Goal: Download file/media

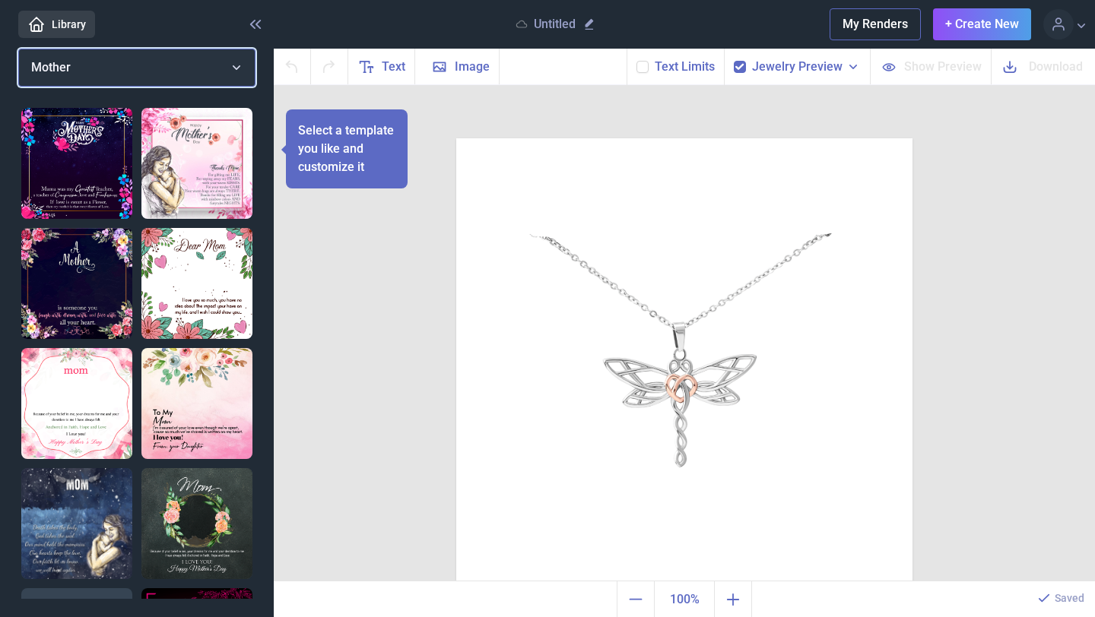
click at [227, 67] on button "Mother" at bounding box center [136, 68] width 237 height 38
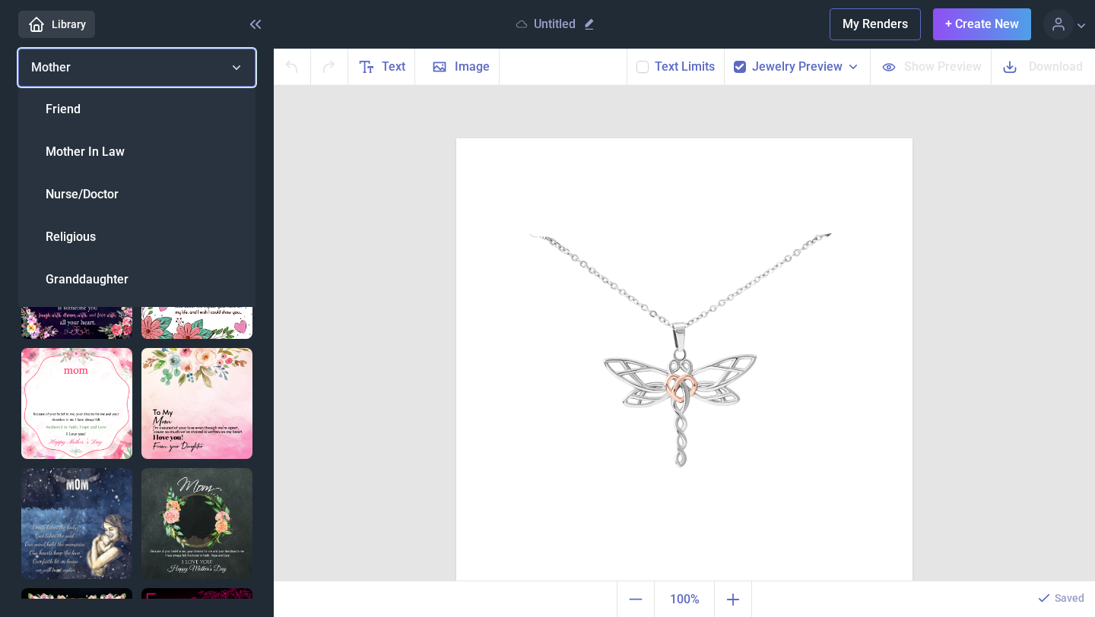
scroll to position [123, 0]
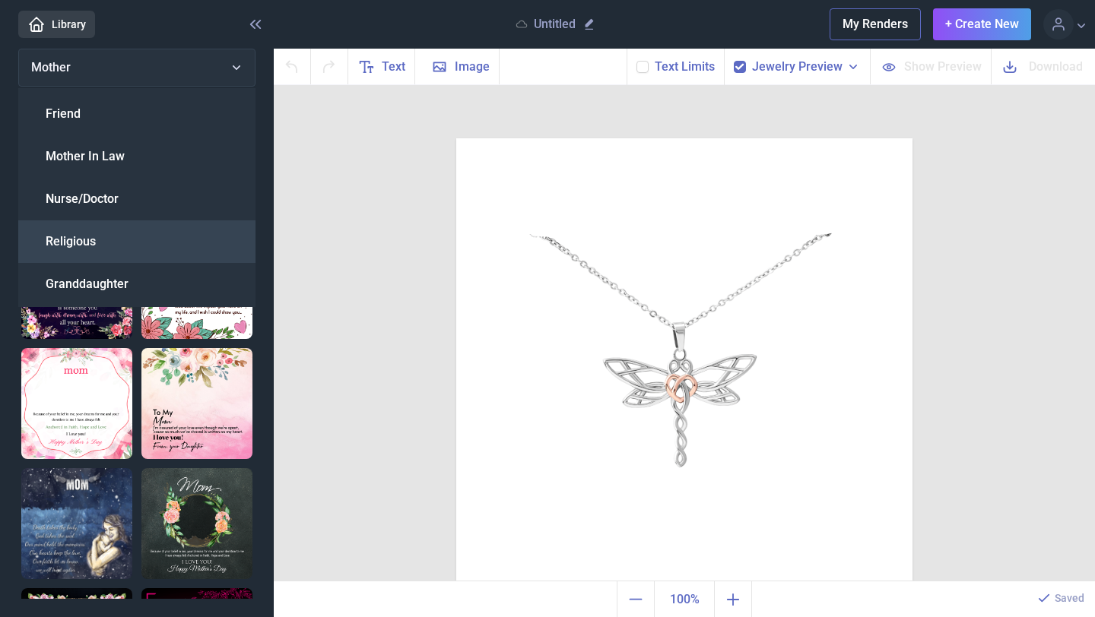
click at [112, 259] on div "Religious" at bounding box center [136, 241] width 237 height 43
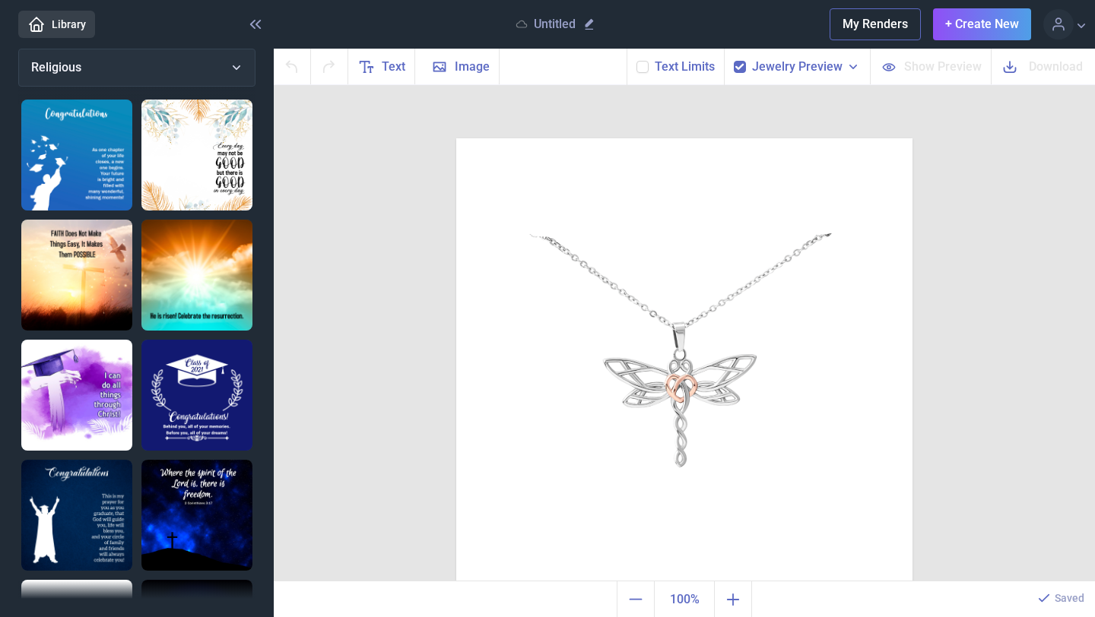
scroll to position [0, 0]
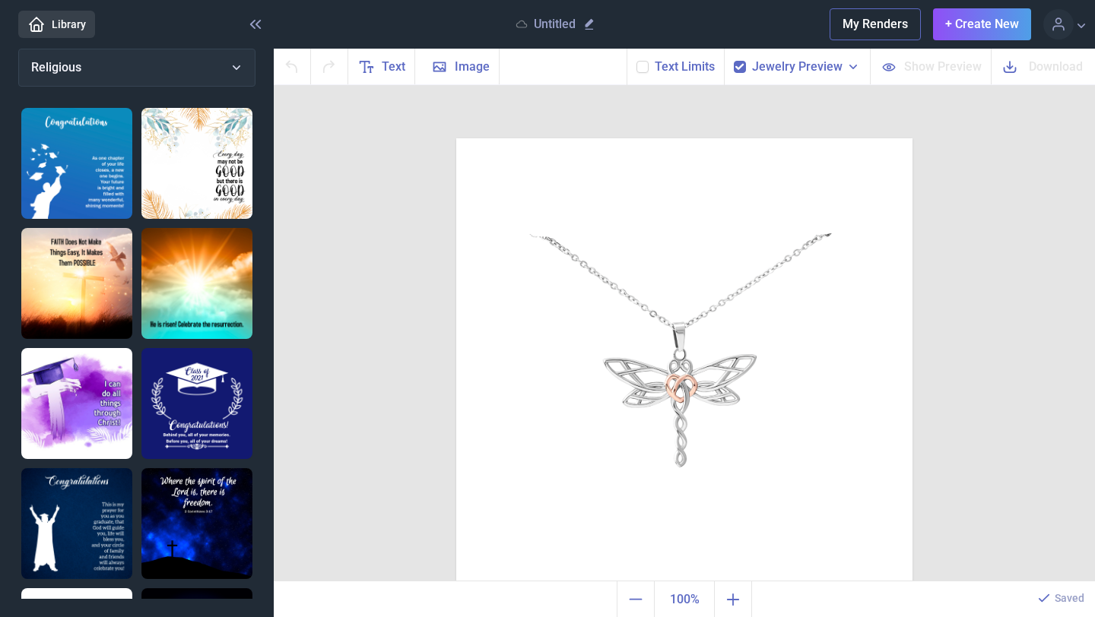
click at [80, 245] on img at bounding box center [76, 283] width 111 height 111
checkbox input "false"
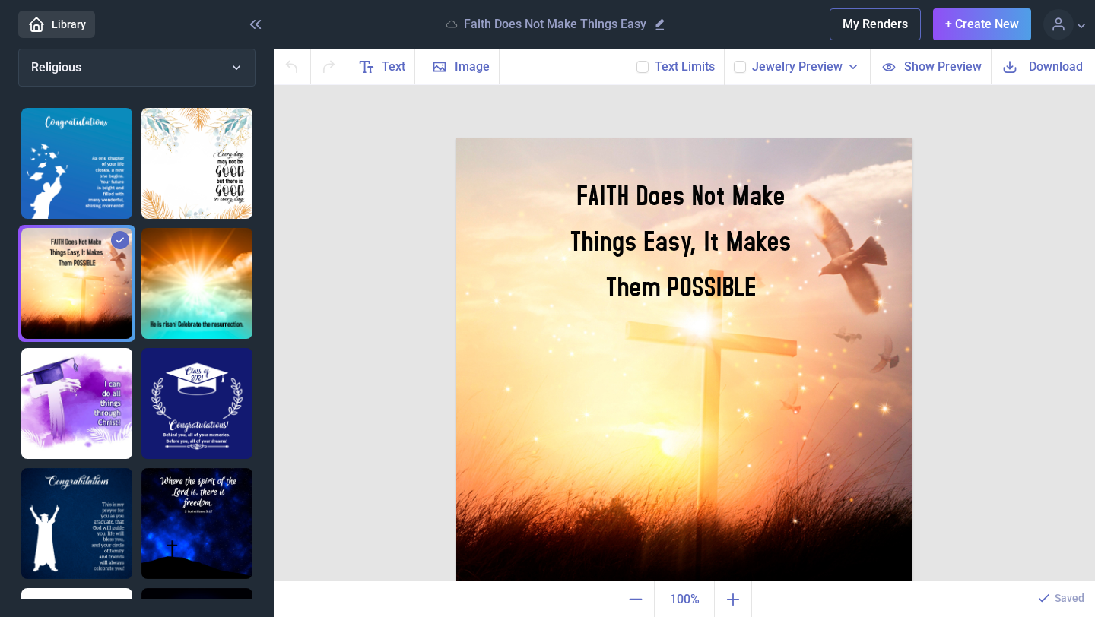
scroll to position [12, 0]
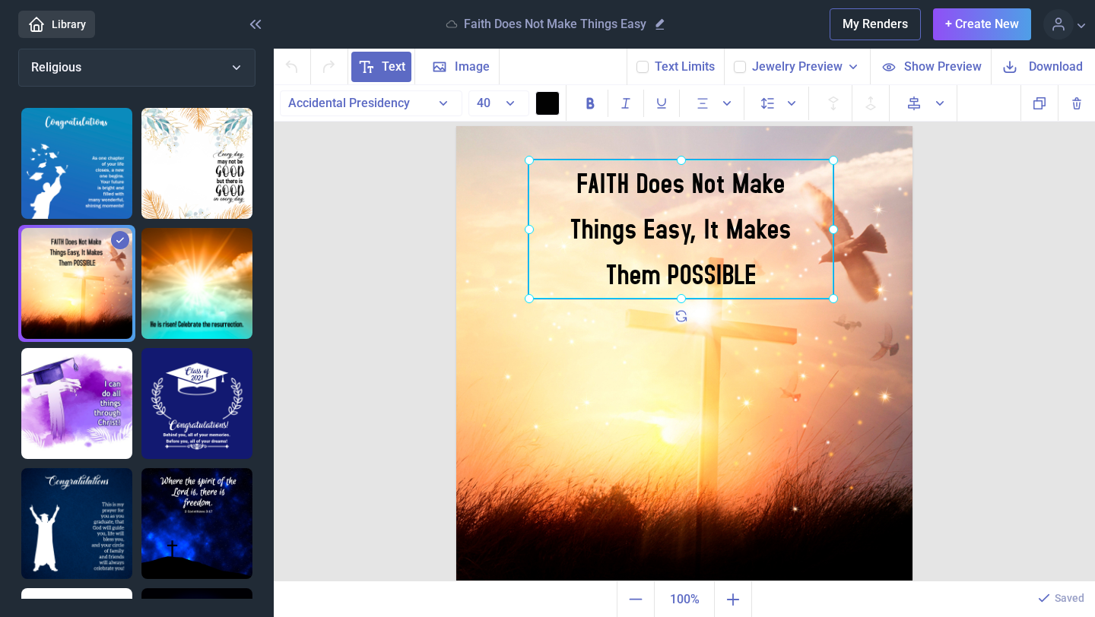
click at [456, 126] on div "FAITH Does Not Make Things Easy, It Makes Them POSSIBLE" at bounding box center [456, 126] width 0 height 0
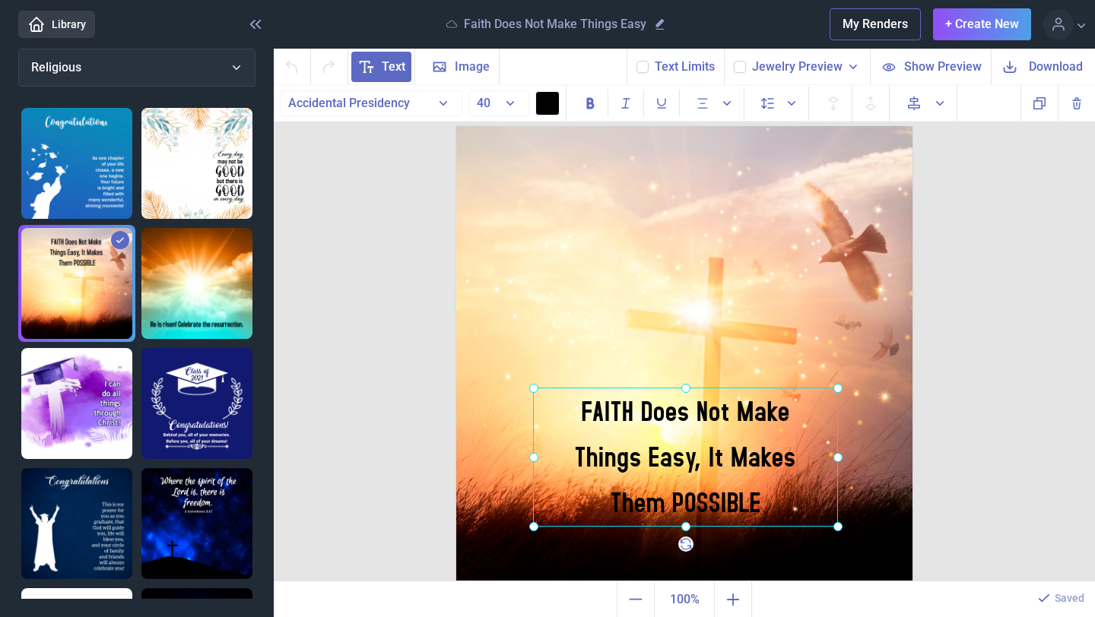
drag, startPoint x: 742, startPoint y: 222, endPoint x: 747, endPoint y: 449, distance: 227.4
click at [747, 449] on div at bounding box center [685, 457] width 305 height 139
click at [690, 508] on div at bounding box center [685, 456] width 305 height 139
click at [689, 509] on div "FAITH Does Not Make Things Easy, It Makes Them POSSIBLE" at bounding box center [685, 457] width 305 height 139
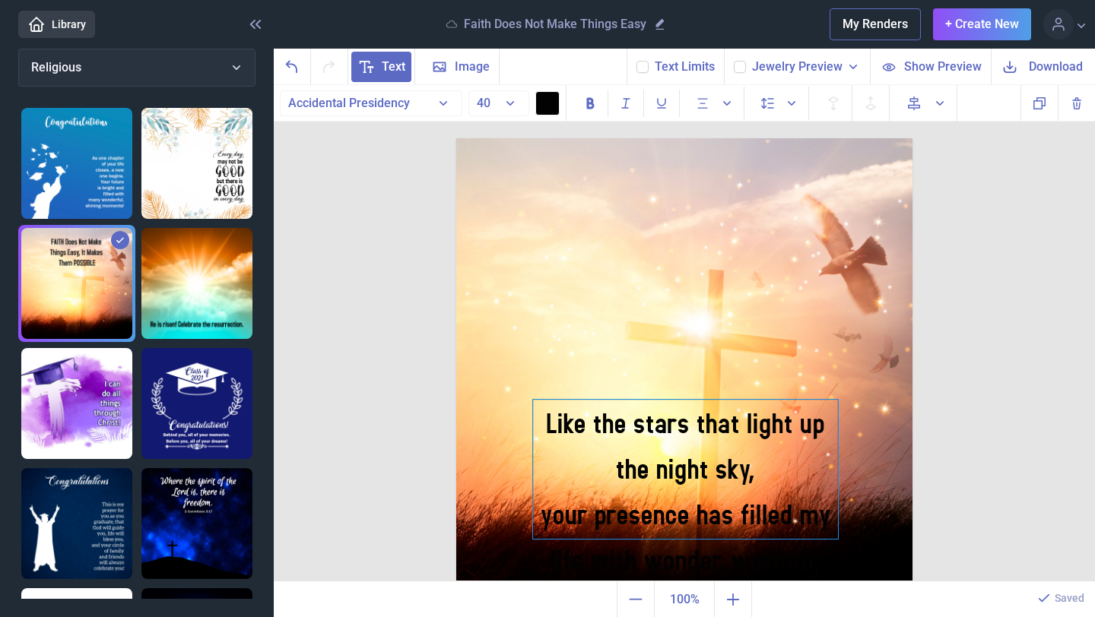
scroll to position [5, 0]
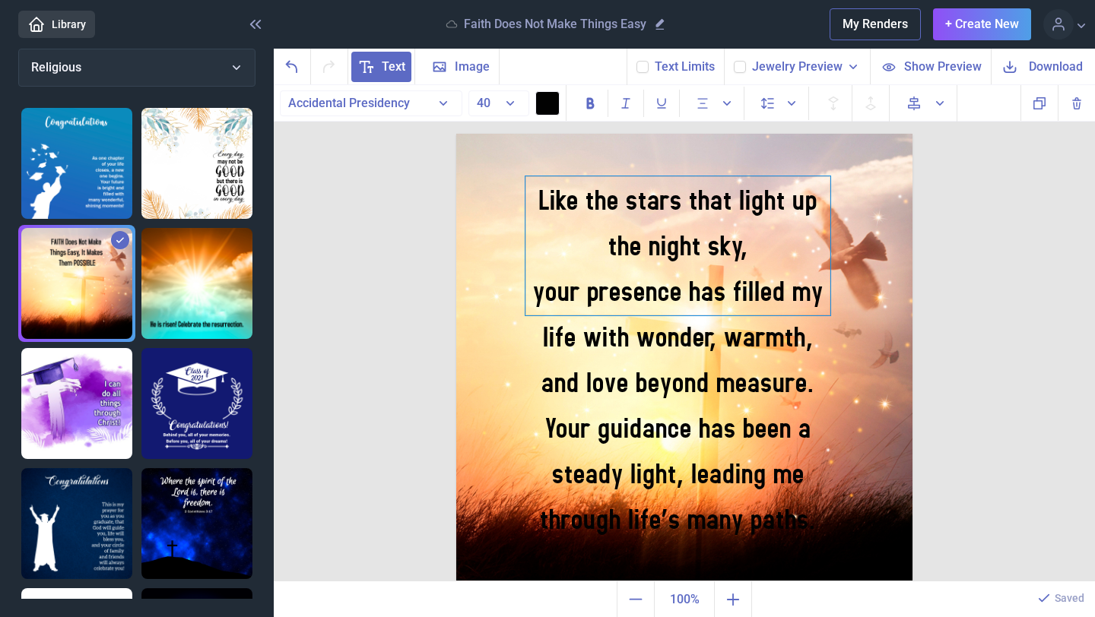
drag, startPoint x: 685, startPoint y: 466, endPoint x: 677, endPoint y: 247, distance: 219.1
click at [677, 247] on div "Like the stars that light up the night sky, your presence has filled my life wi…" at bounding box center [677, 245] width 305 height 139
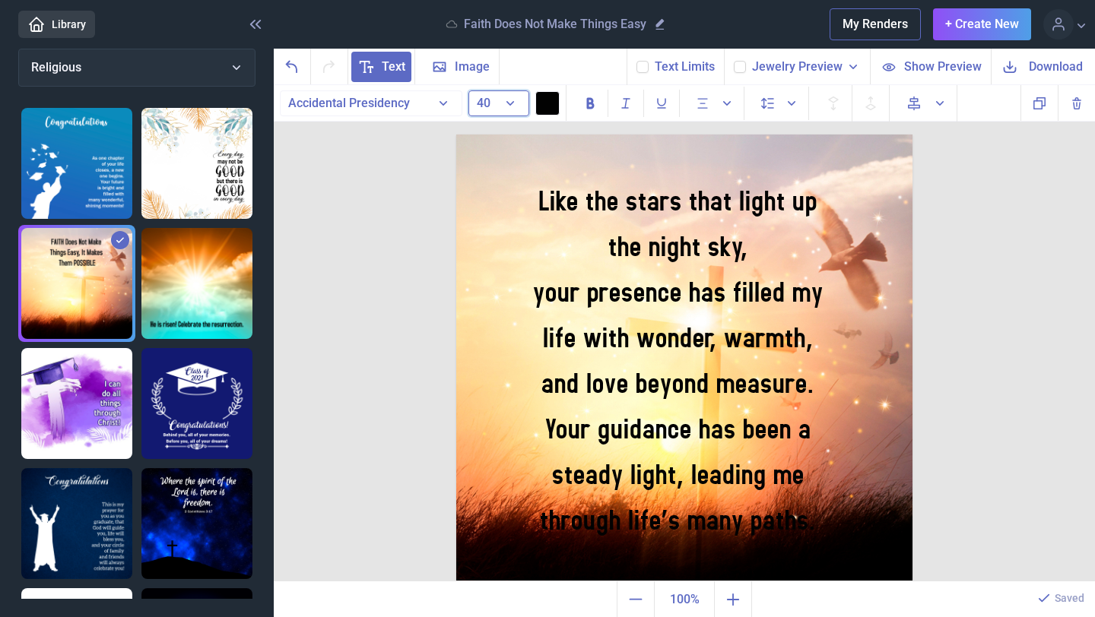
click at [512, 105] on button "40" at bounding box center [498, 103] width 61 height 26
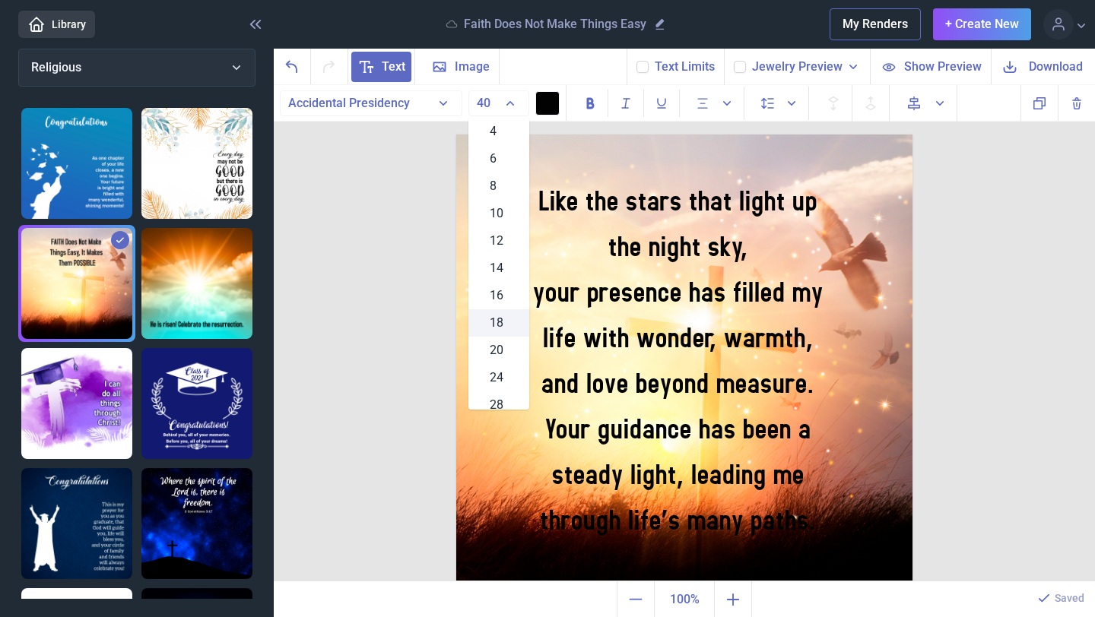
scroll to position [2, 0]
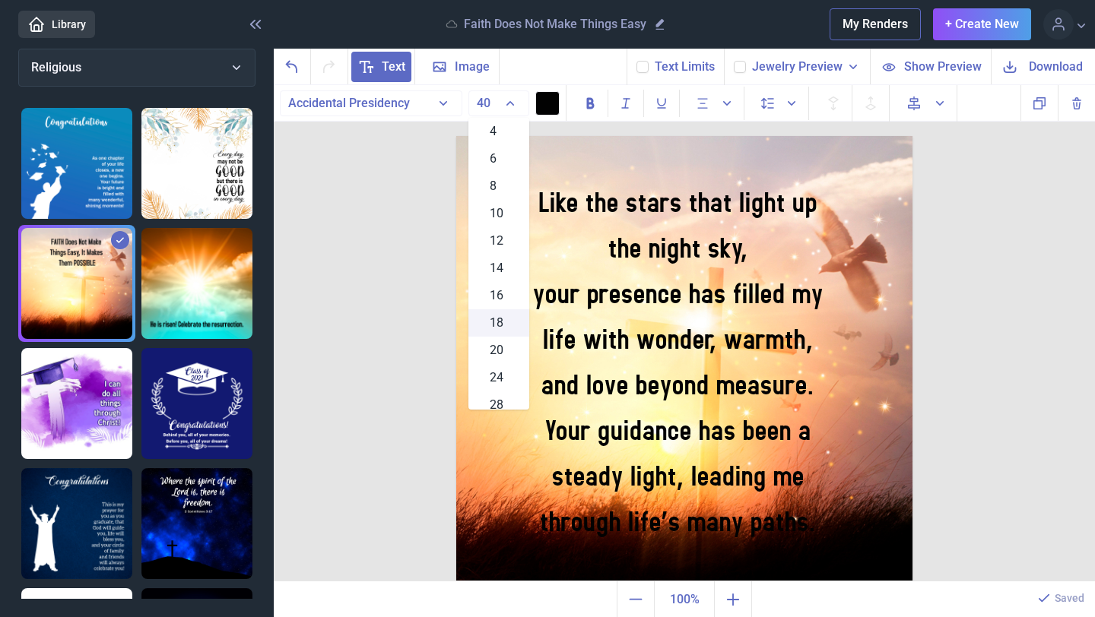
click at [493, 330] on span "18" at bounding box center [497, 323] width 14 height 18
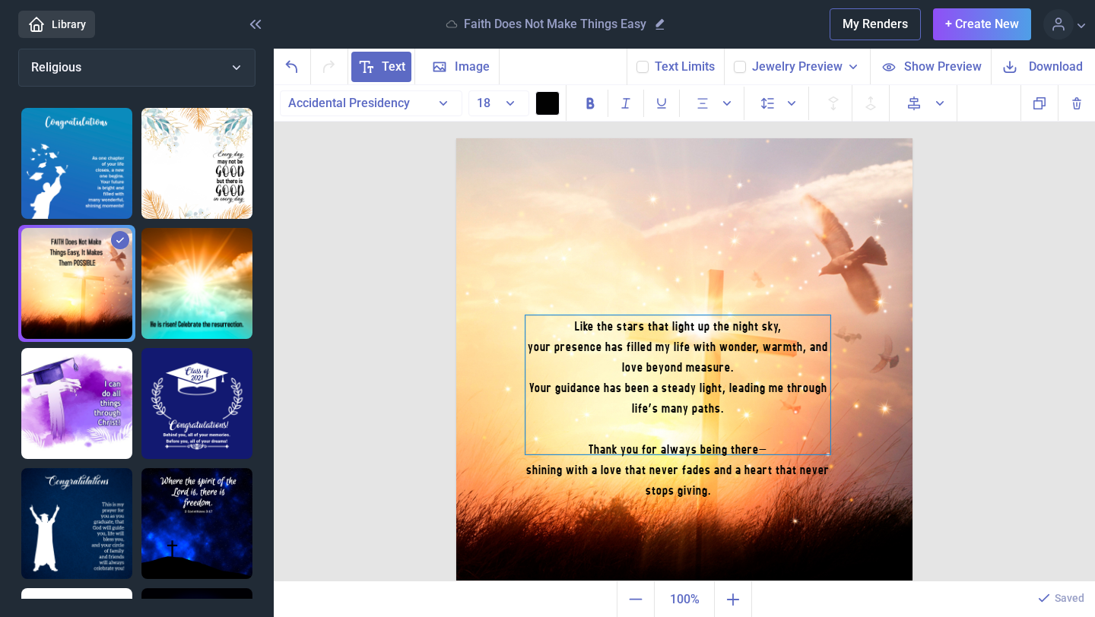
scroll to position [5, 0]
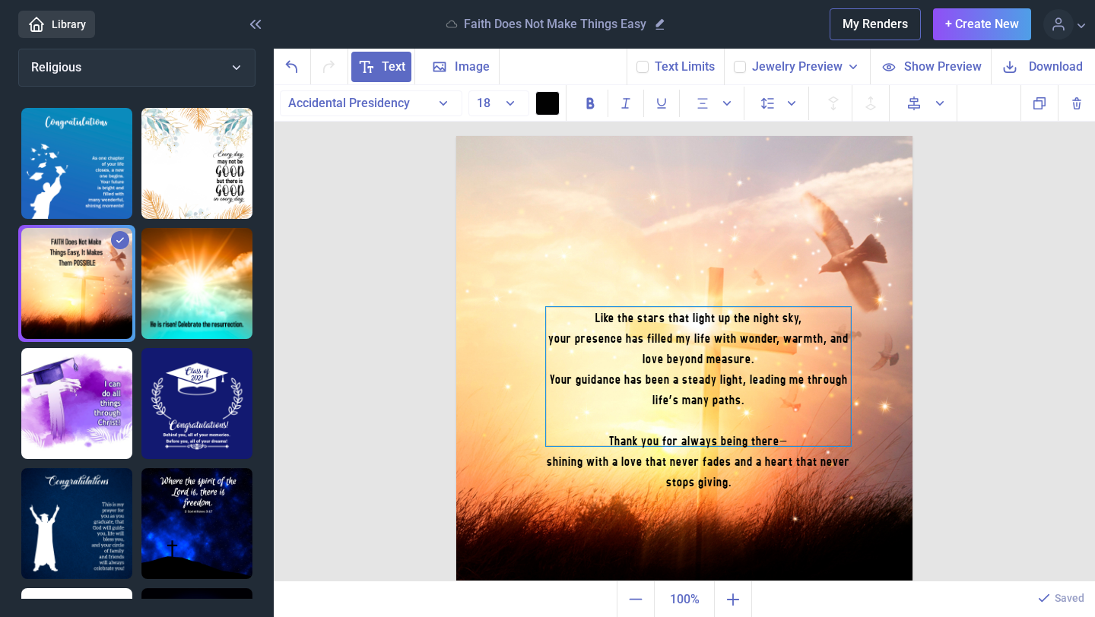
drag, startPoint x: 684, startPoint y: 294, endPoint x: 706, endPoint y: 389, distance: 96.8
click at [706, 389] on div "Your guidance has been a steady light, leading me through life’s many paths." at bounding box center [698, 389] width 305 height 41
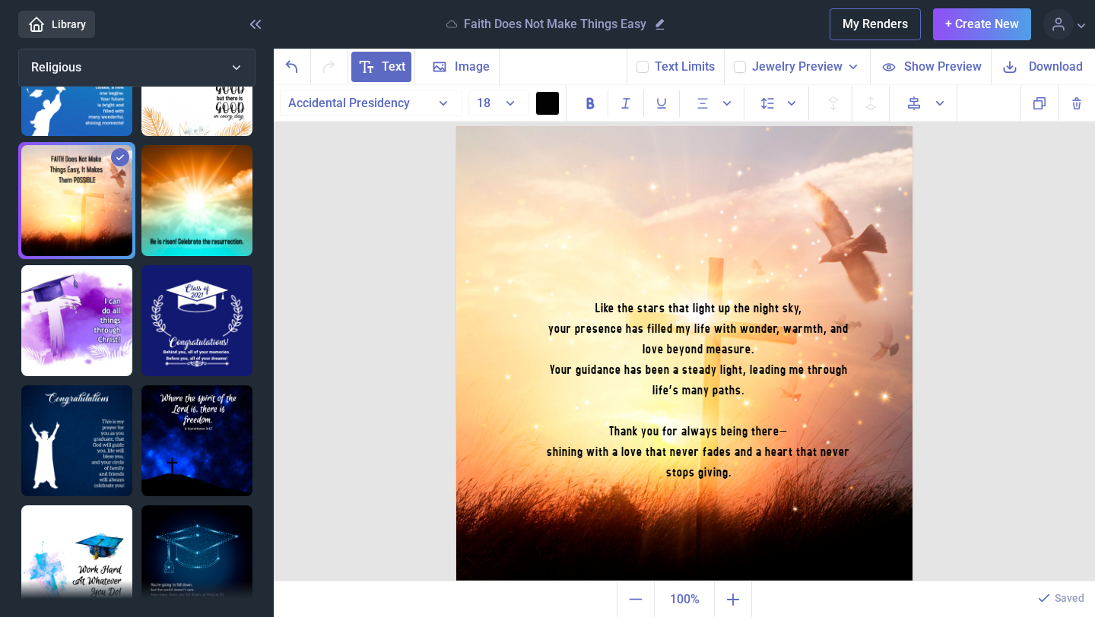
scroll to position [0, 0]
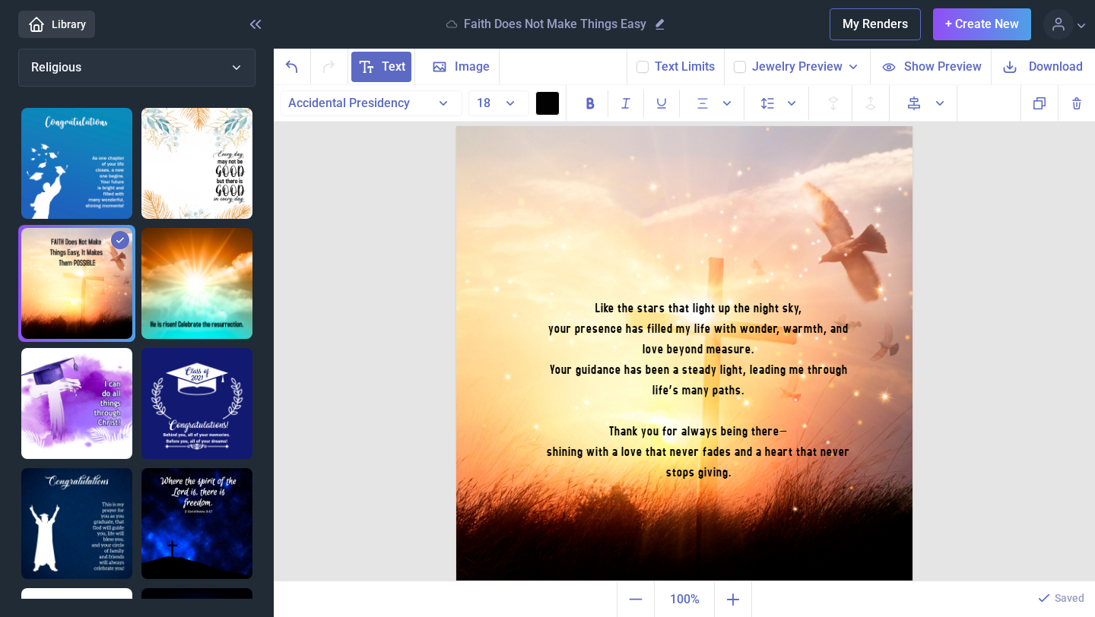
click at [183, 160] on img at bounding box center [196, 163] width 111 height 111
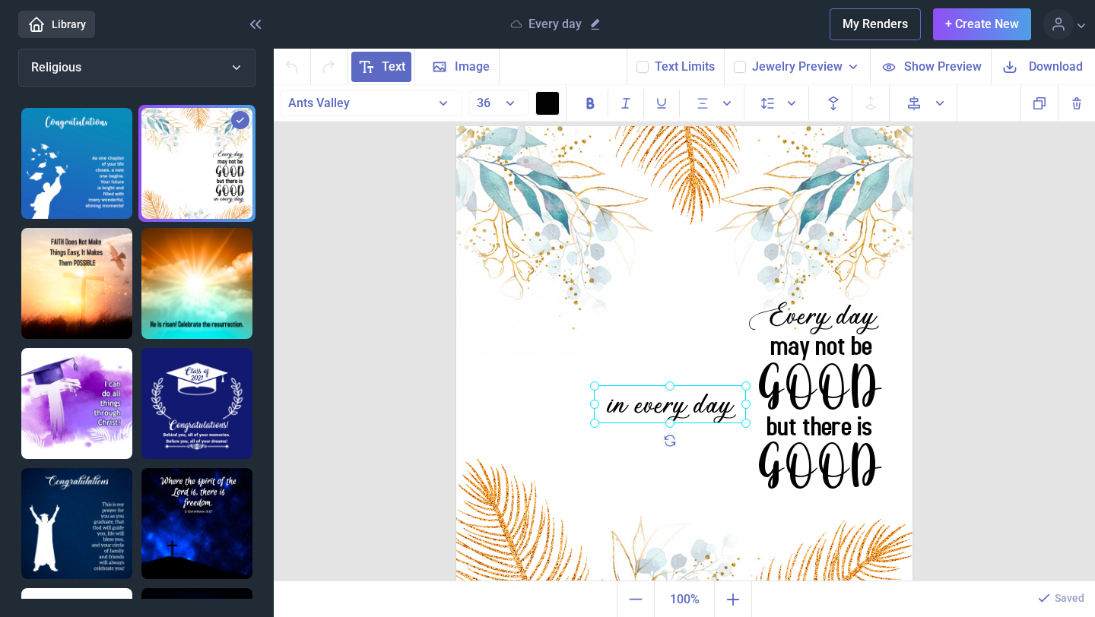
drag, startPoint x: 811, startPoint y: 499, endPoint x: 658, endPoint y: 360, distance: 206.7
click at [456, 126] on div "in every day" at bounding box center [456, 126] width 0 height 0
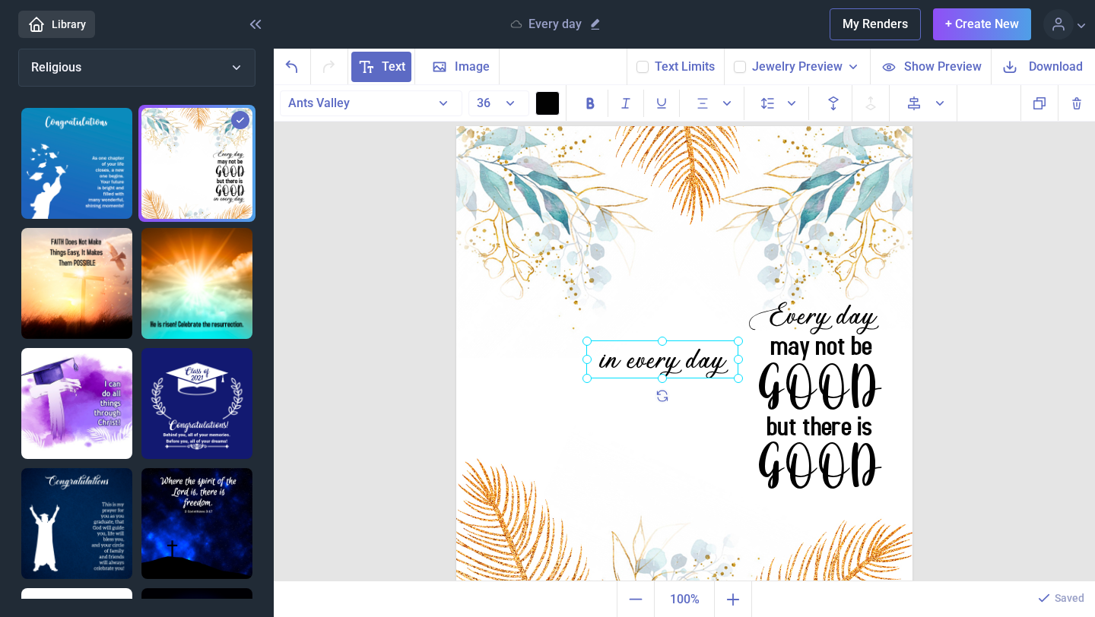
click at [682, 354] on div at bounding box center [662, 360] width 152 height 38
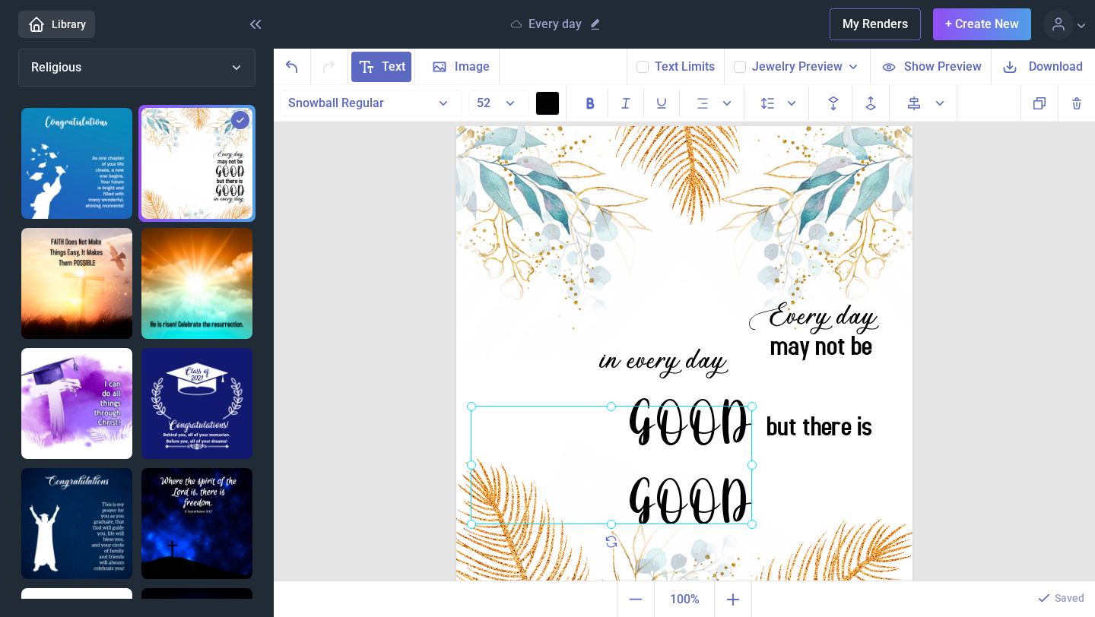
drag, startPoint x: 783, startPoint y: 417, endPoint x: 654, endPoint y: 452, distance: 134.1
click at [456, 126] on div "GOOD GOOD" at bounding box center [456, 126] width 0 height 0
click at [1072, 104] on icon "Delete" at bounding box center [1076, 103] width 18 height 18
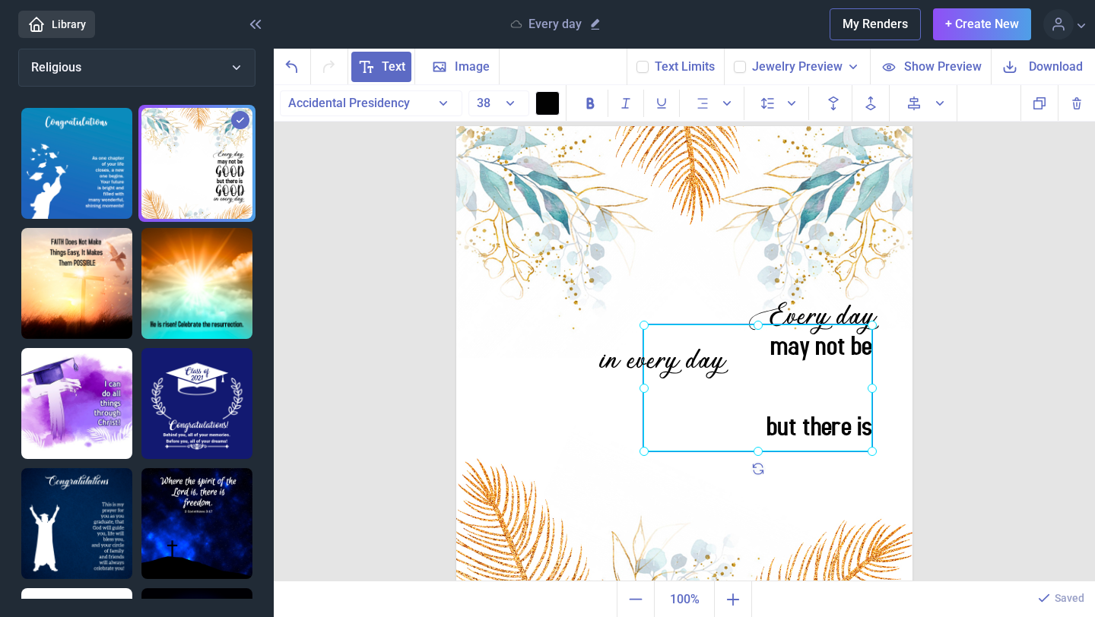
click at [456, 126] on div "may not be but there is" at bounding box center [456, 126] width 0 height 0
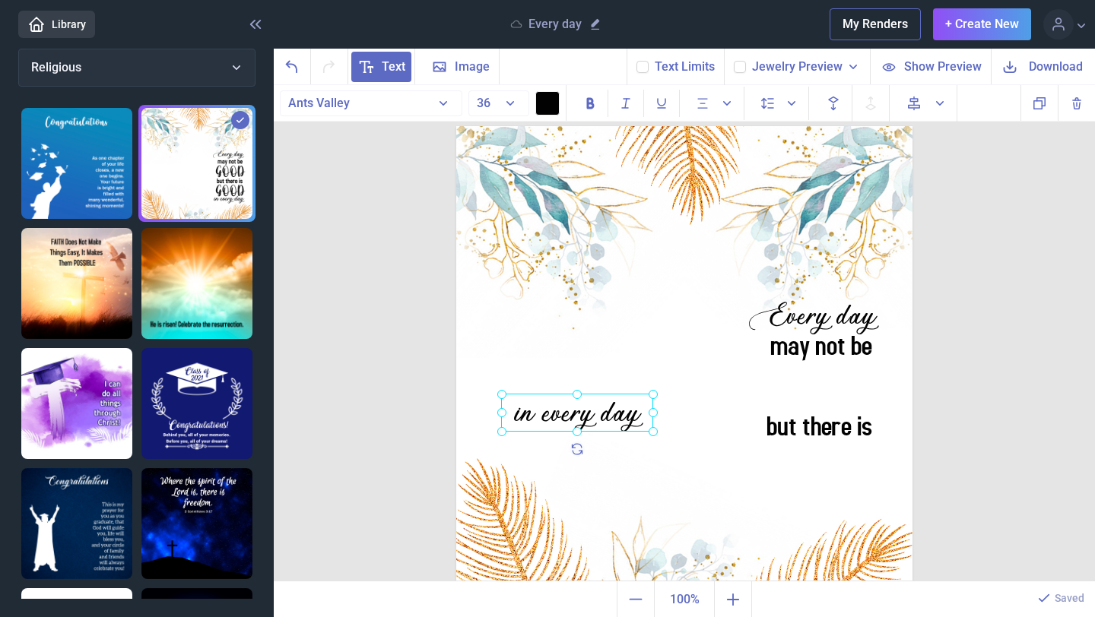
drag, startPoint x: 616, startPoint y: 363, endPoint x: 529, endPoint y: 419, distance: 102.9
click at [456, 126] on div "in every day" at bounding box center [456, 126] width 0 height 0
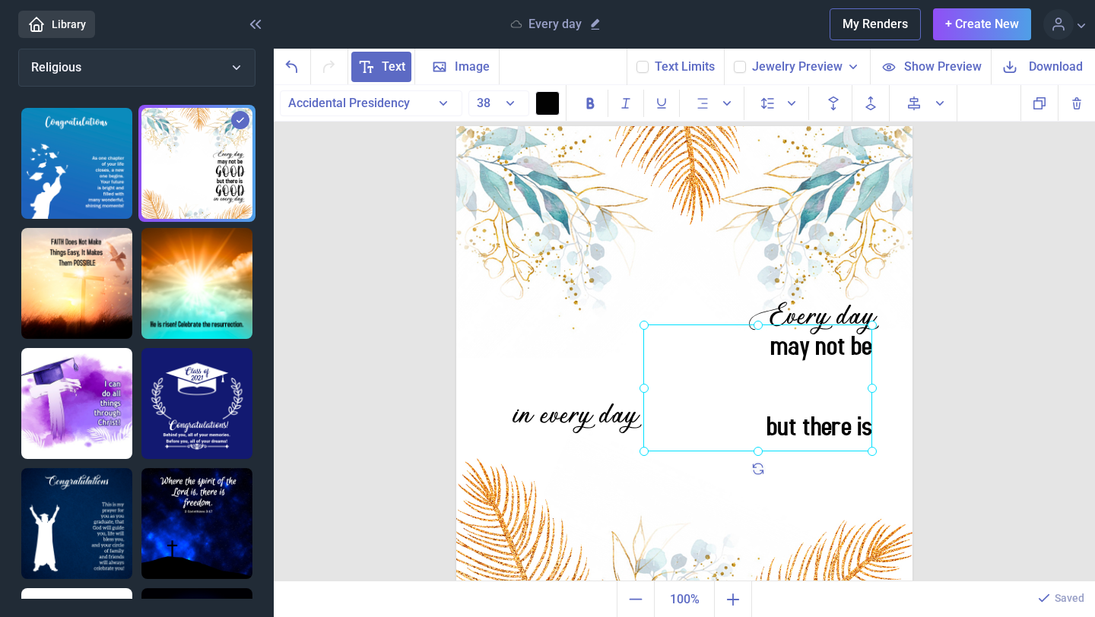
click at [456, 126] on div "may not be but there is" at bounding box center [456, 126] width 0 height 0
click at [803, 430] on div at bounding box center [757, 387] width 229 height 127
click at [803, 430] on div "may not be but there is" at bounding box center [757, 387] width 229 height 127
click at [712, 368] on div at bounding box center [757, 387] width 229 height 127
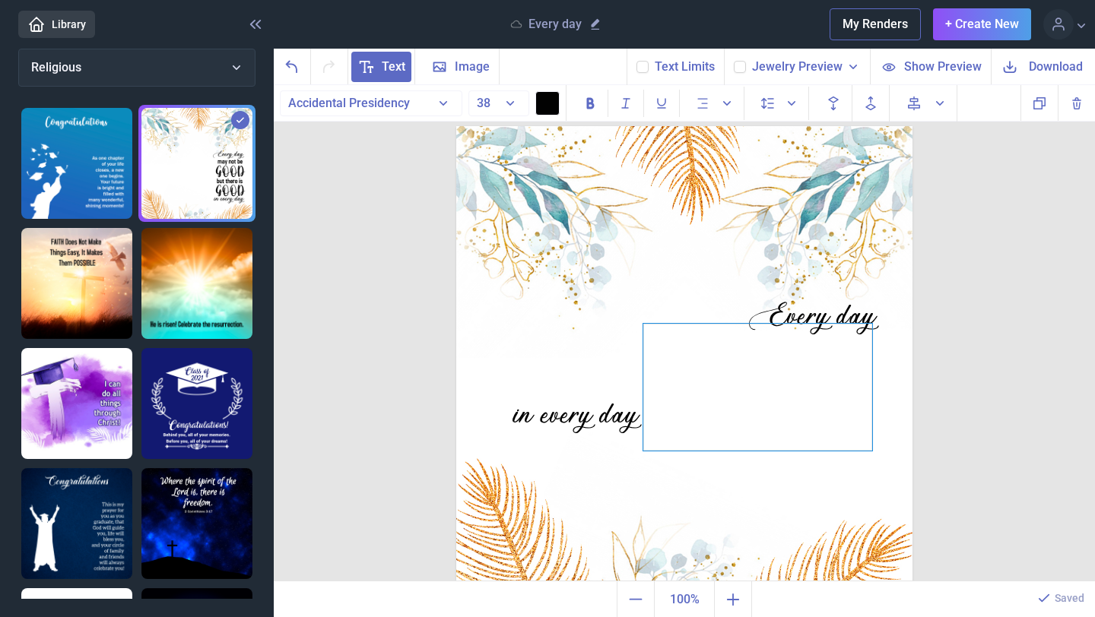
click at [710, 347] on div at bounding box center [757, 387] width 229 height 127
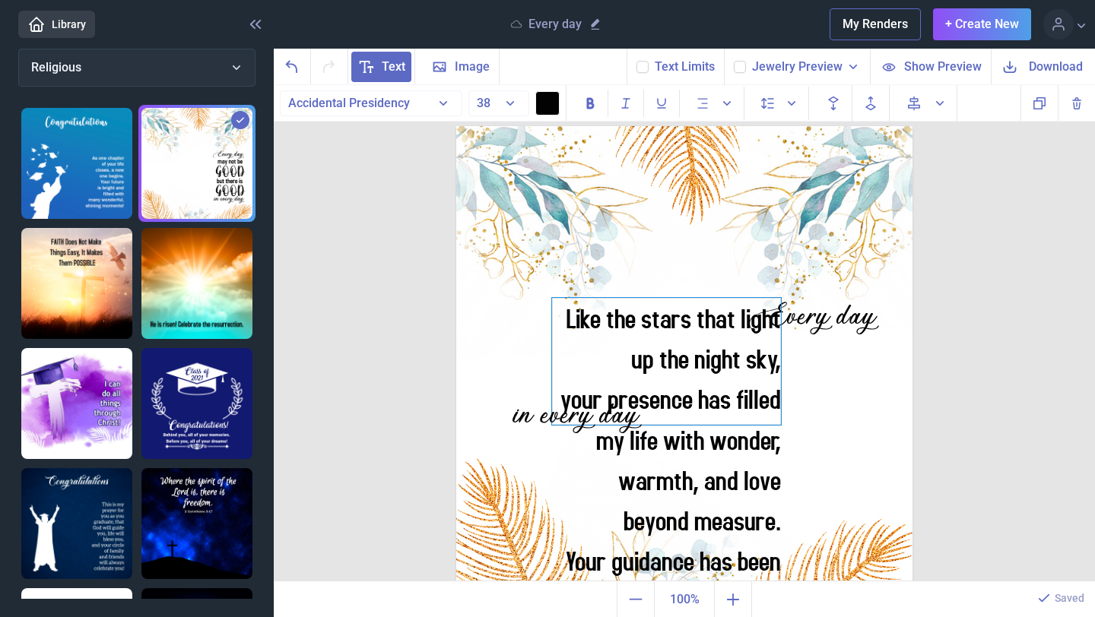
drag, startPoint x: 814, startPoint y: 398, endPoint x: 743, endPoint y: 371, distance: 76.3
click at [743, 371] on div "Like the stars that light up the night sky, your presence has filled my life wi…" at bounding box center [666, 361] width 229 height 127
click at [721, 107] on icon "Alignment" at bounding box center [726, 103] width 15 height 15
click at [739, 146] on use at bounding box center [741, 140] width 11 height 11
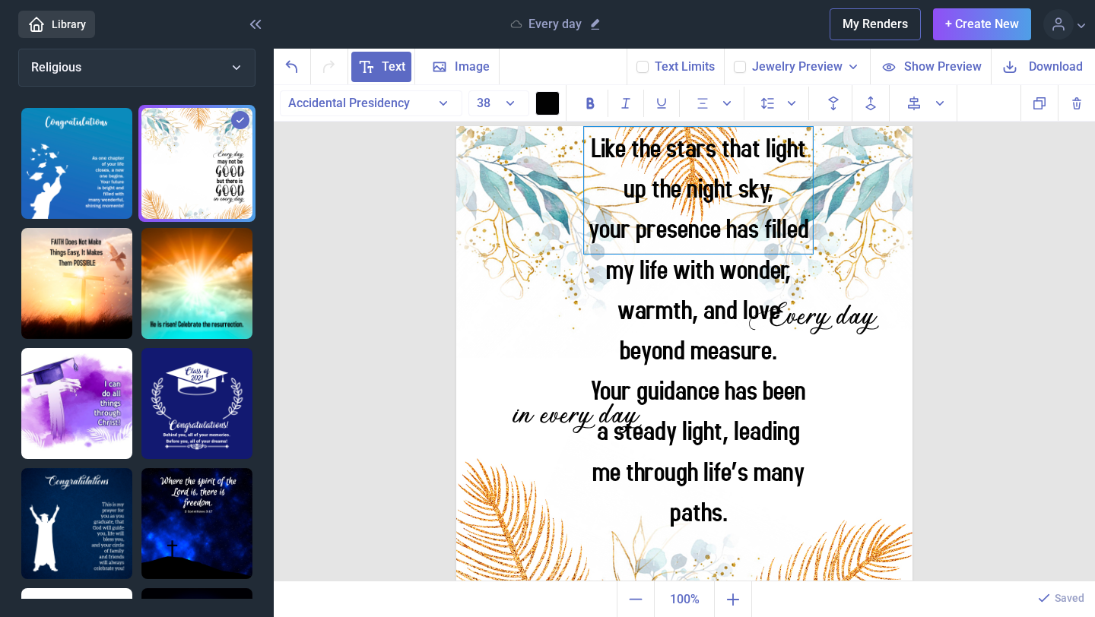
drag, startPoint x: 662, startPoint y: 420, endPoint x: 694, endPoint y: 249, distance: 174.0
click at [694, 249] on div "your presence has filled my life with wonder, warmth, and love beyond measure." at bounding box center [698, 289] width 229 height 162
click at [508, 107] on button "38" at bounding box center [498, 103] width 61 height 26
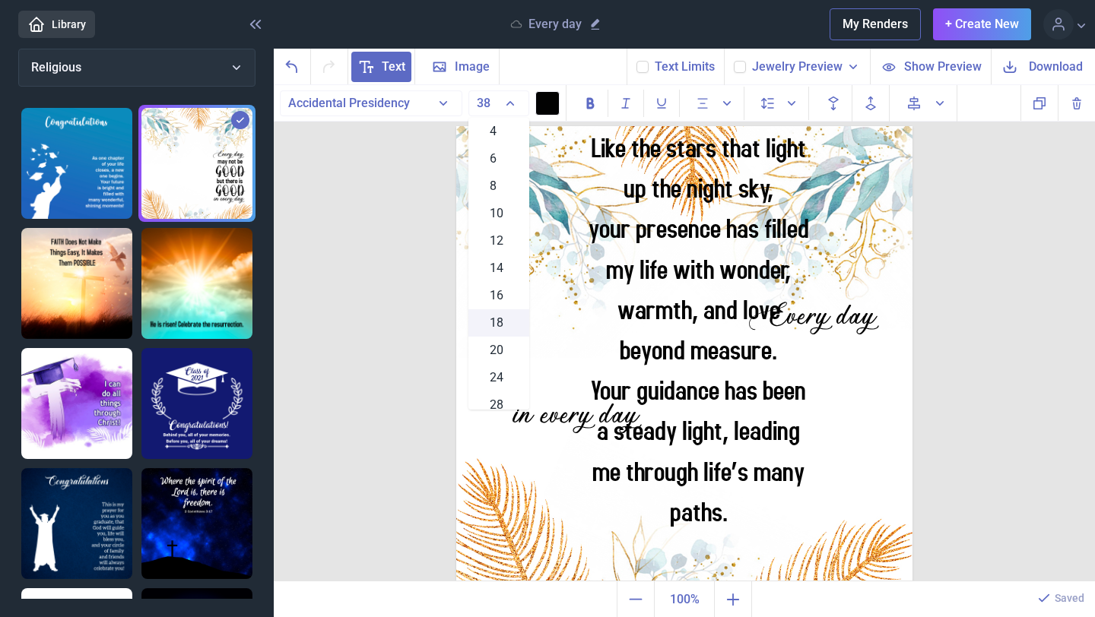
click at [501, 325] on span "18" at bounding box center [497, 323] width 14 height 18
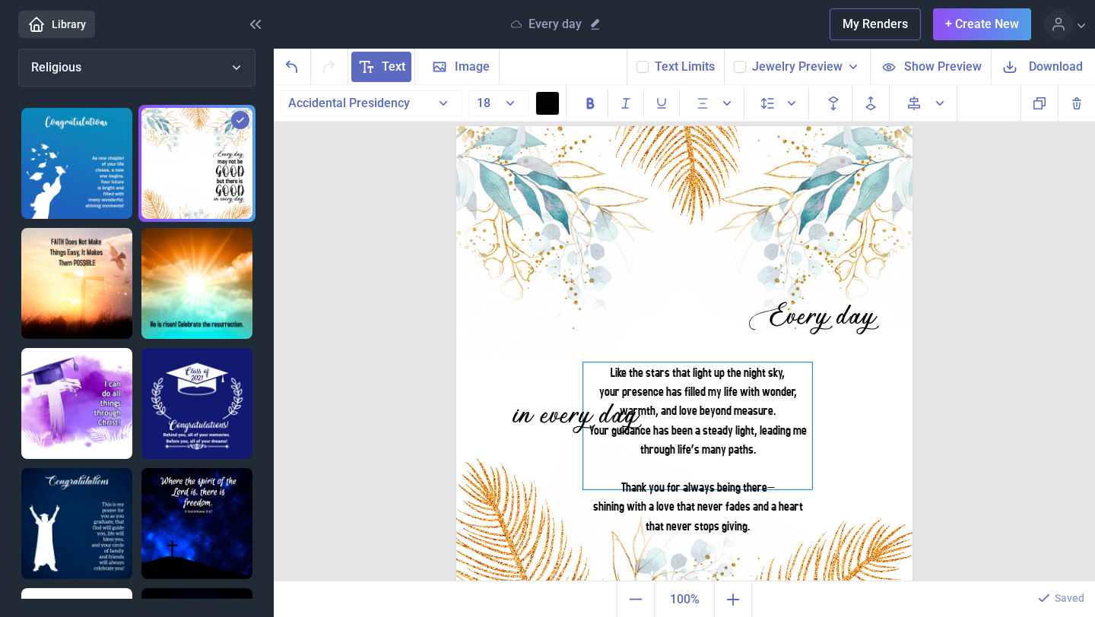
drag, startPoint x: 731, startPoint y: 170, endPoint x: 731, endPoint y: 406, distance: 235.7
click at [731, 406] on div "your presence has filled my life with wonder, warmth, and love beyond measure." at bounding box center [697, 401] width 229 height 38
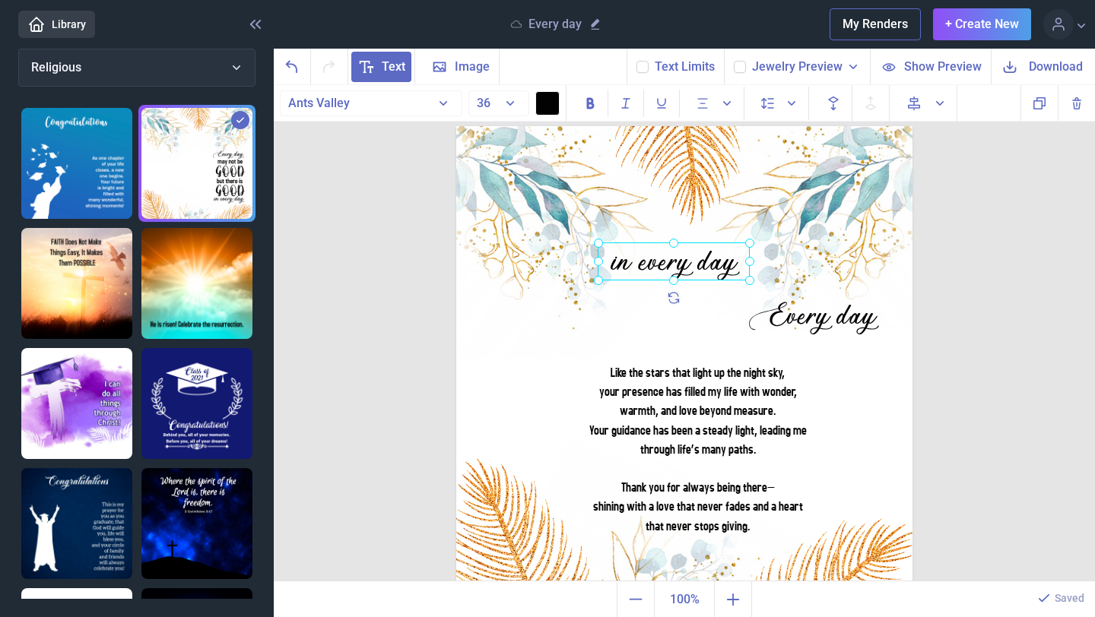
drag, startPoint x: 535, startPoint y: 410, endPoint x: 633, endPoint y: 257, distance: 181.6
click at [456, 126] on div "in every day" at bounding box center [456, 126] width 0 height 0
click at [693, 266] on div at bounding box center [674, 262] width 152 height 38
click at [668, 265] on div "in every day" at bounding box center [674, 262] width 152 height 38
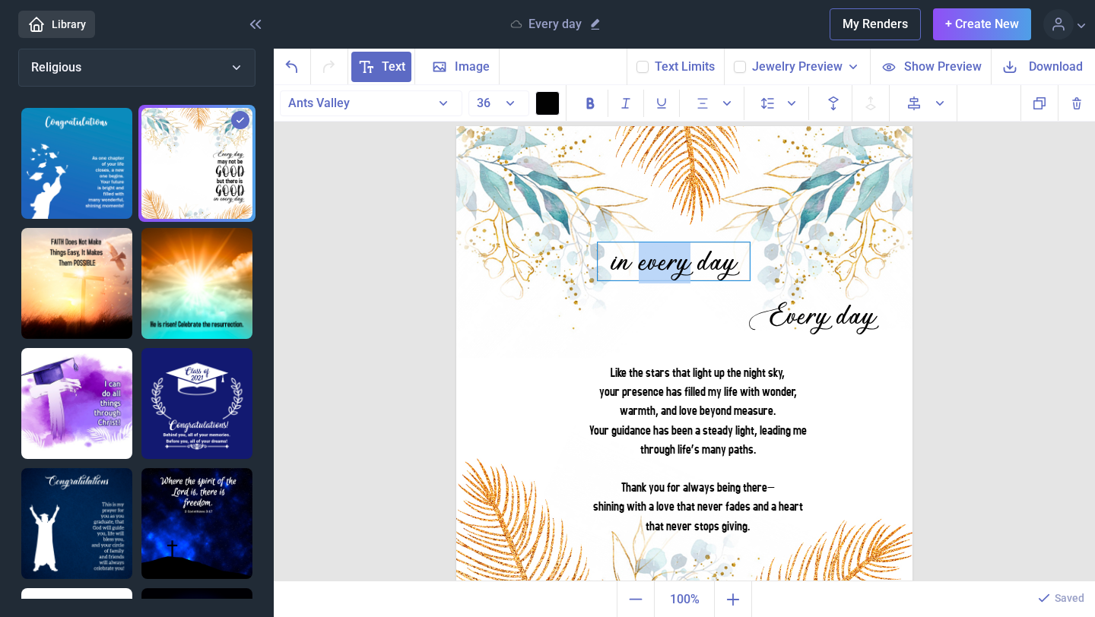
click at [668, 265] on div "in every day" at bounding box center [674, 262] width 152 height 38
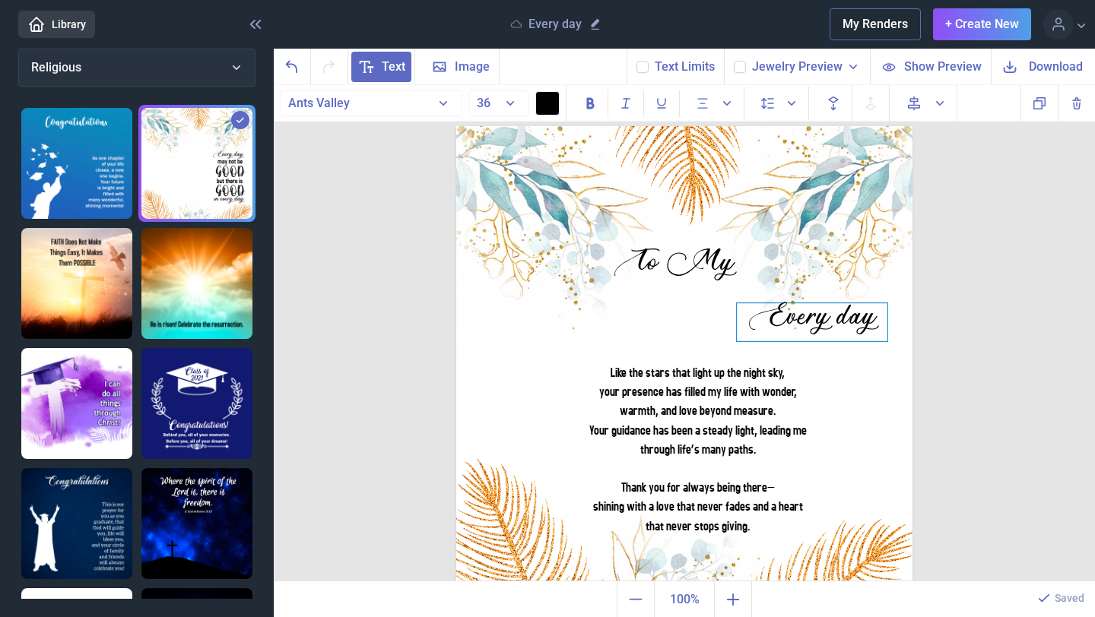
click at [785, 126] on div "Every day" at bounding box center [684, 126] width 456 height 0
click at [785, 315] on div at bounding box center [812, 322] width 151 height 38
click at [792, 322] on div "Every day" at bounding box center [812, 322] width 151 height 38
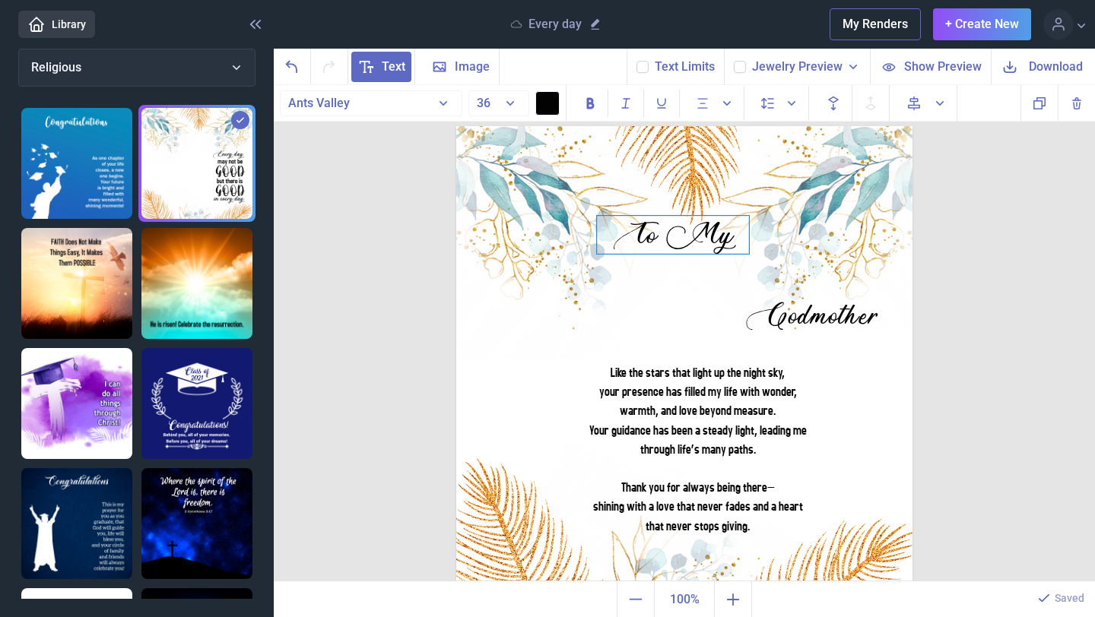
drag, startPoint x: 701, startPoint y: 261, endPoint x: 712, endPoint y: 250, distance: 15.6
click at [700, 234] on div "To My" at bounding box center [673, 235] width 152 height 38
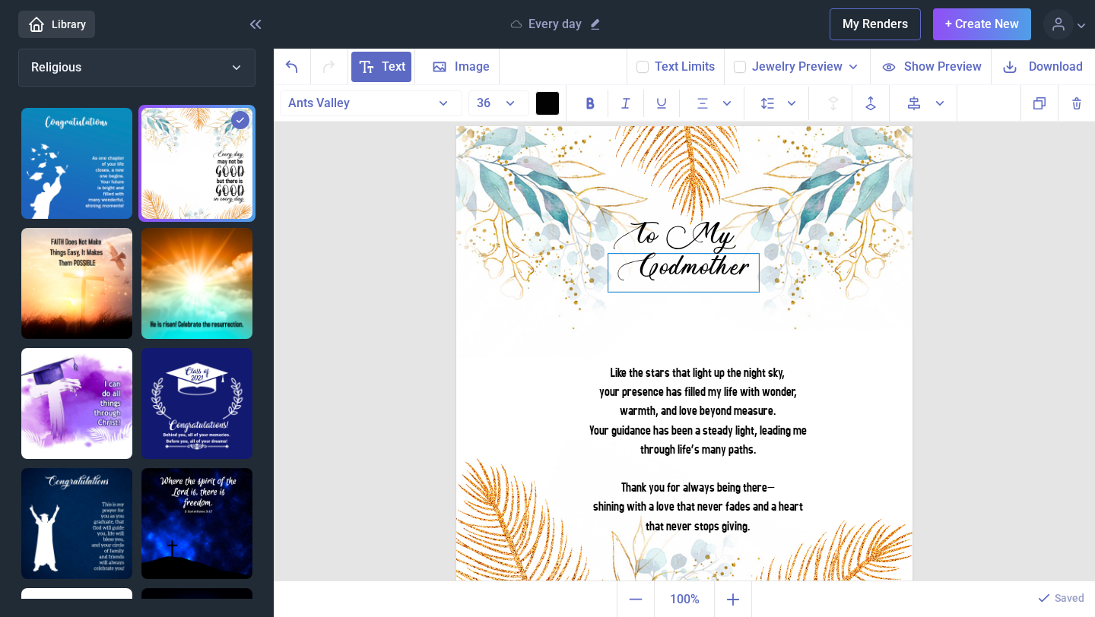
drag, startPoint x: 806, startPoint y: 321, endPoint x: 689, endPoint y: 272, distance: 126.8
click at [689, 272] on div "Godmother" at bounding box center [683, 273] width 151 height 38
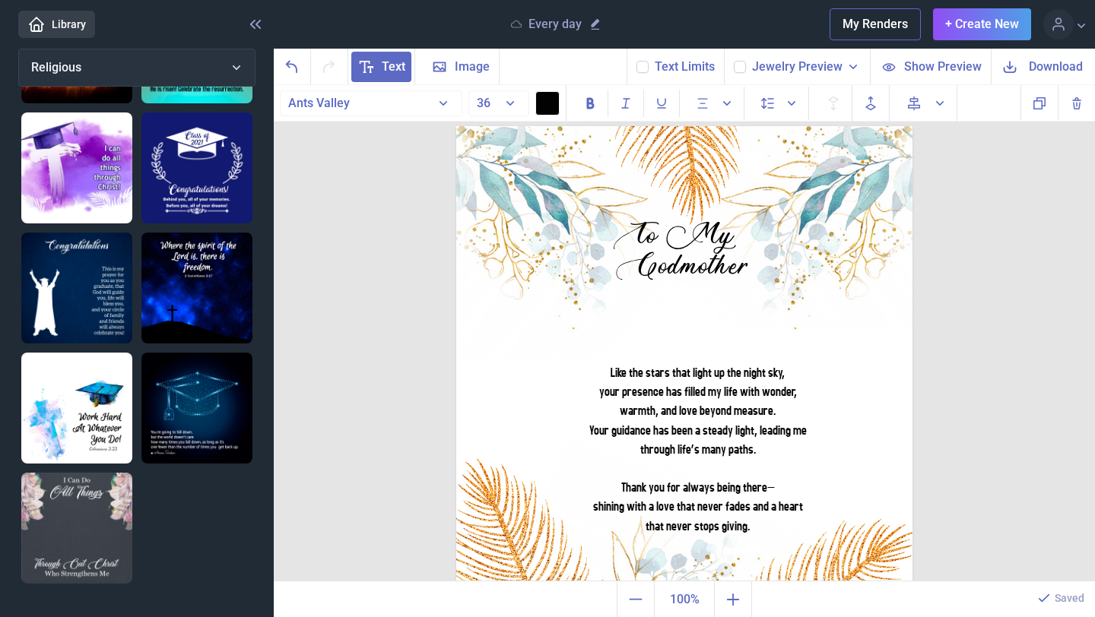
scroll to position [242, 0]
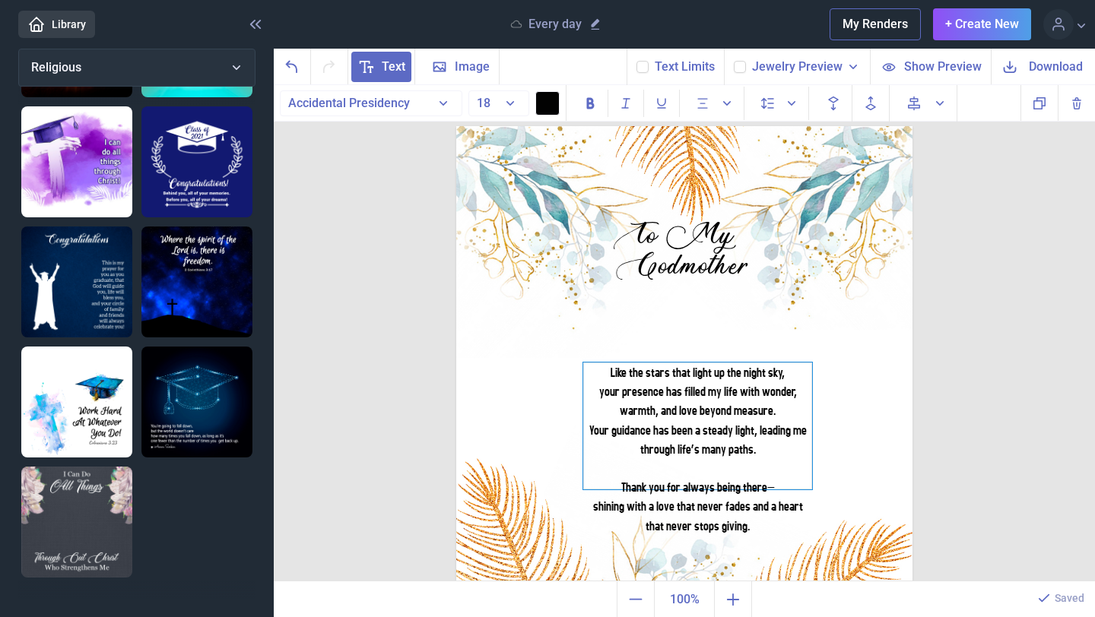
click at [675, 404] on div "your presence has filled my life with wonder, warmth, and love beyond measure." at bounding box center [697, 401] width 229 height 38
click at [909, 406] on img at bounding box center [684, 354] width 456 height 456
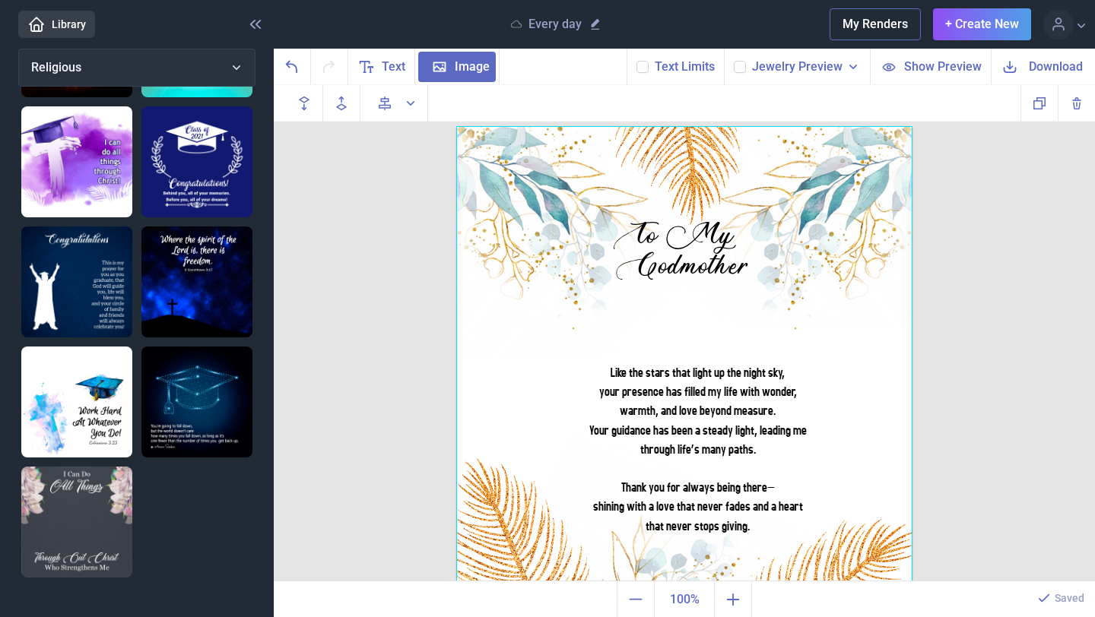
scroll to position [0, 0]
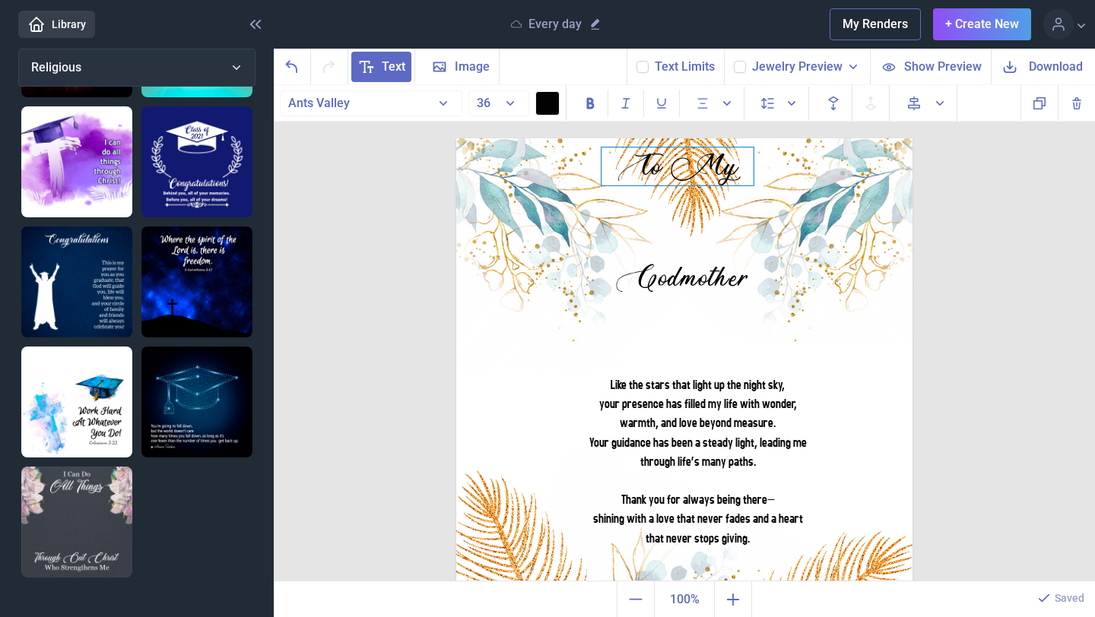
drag, startPoint x: 691, startPoint y: 255, endPoint x: 696, endPoint y: 174, distance: 80.7
click at [696, 174] on div "To My" at bounding box center [677, 167] width 152 height 38
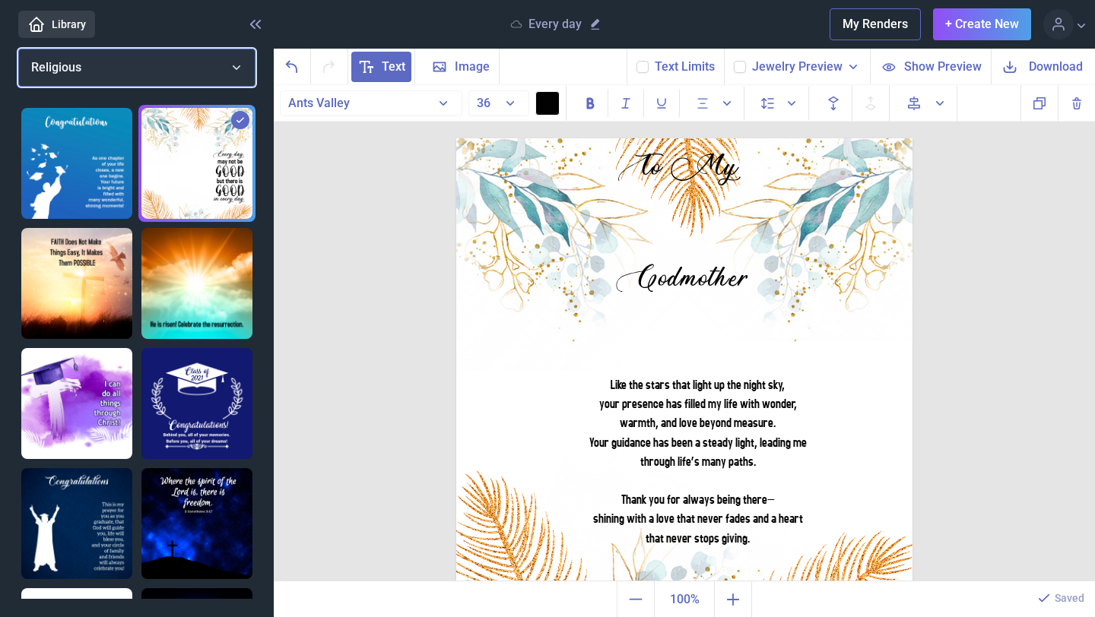
click at [235, 65] on button "Religious" at bounding box center [136, 68] width 237 height 38
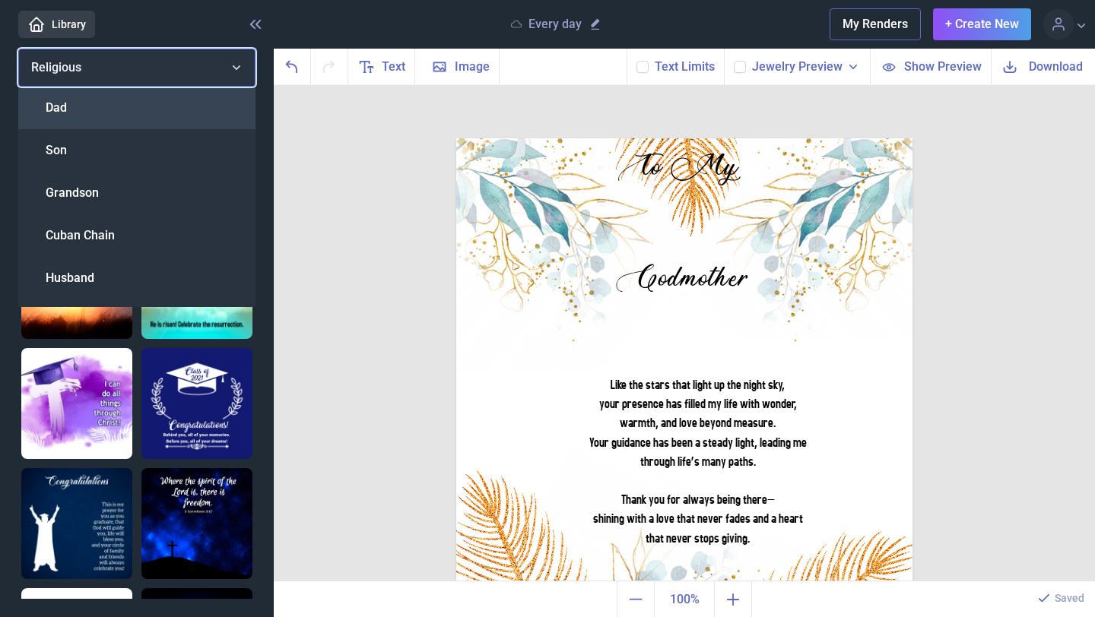
scroll to position [505, 0]
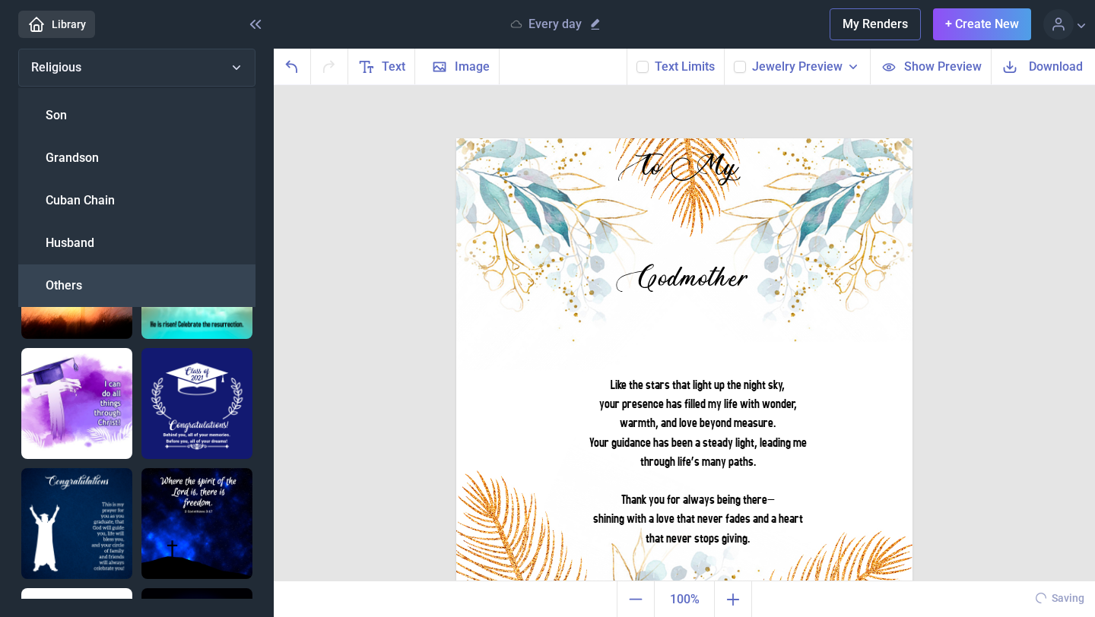
click at [102, 285] on div "Others" at bounding box center [136, 286] width 237 height 43
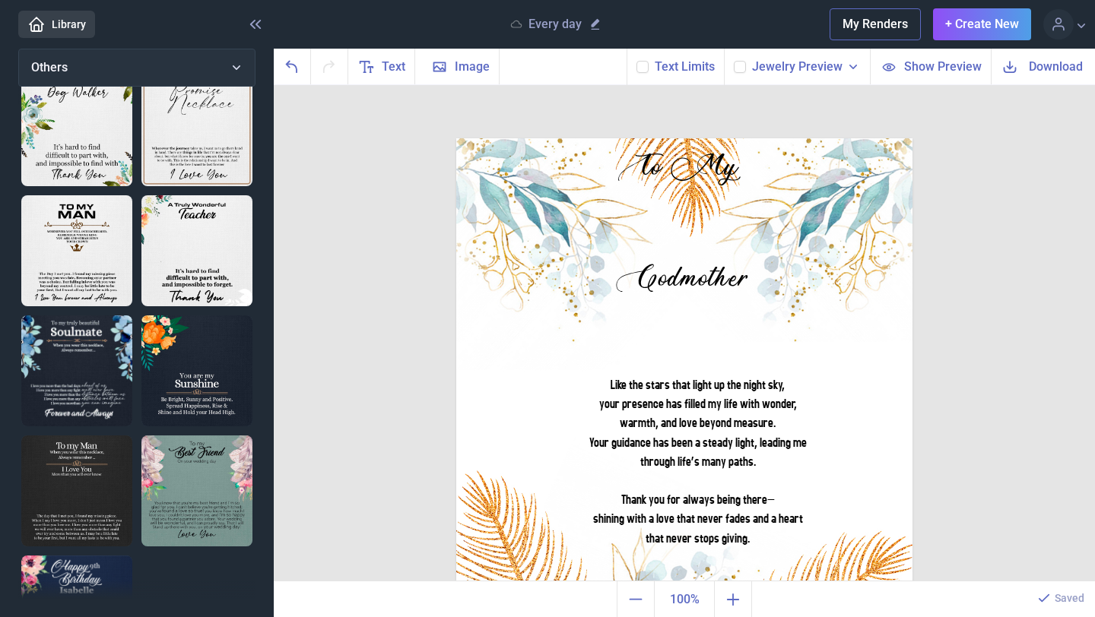
scroll to position [525, 0]
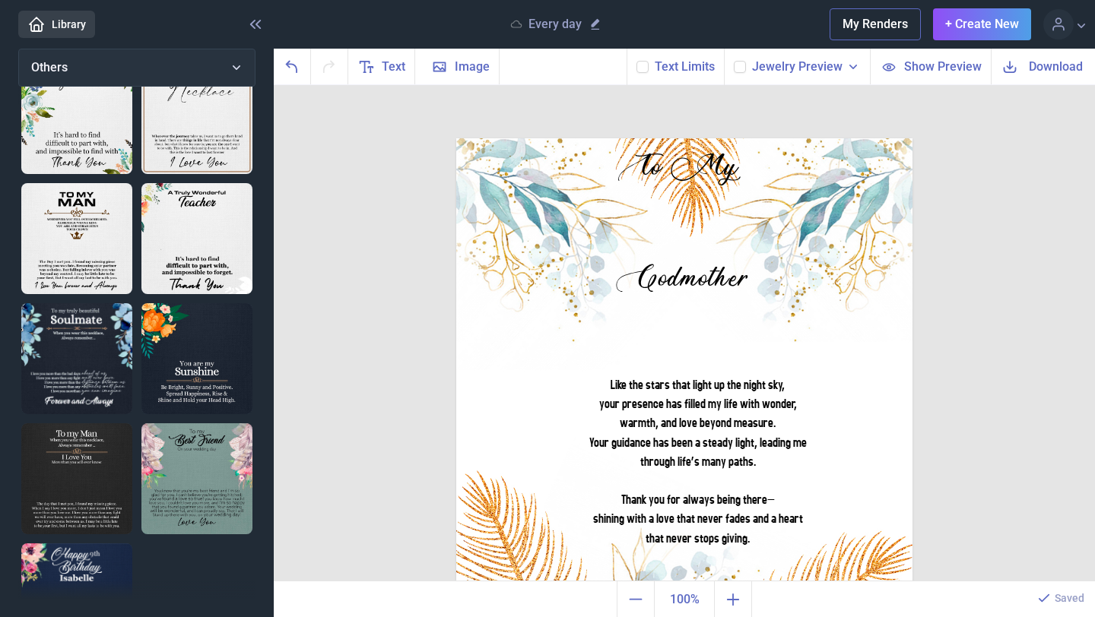
click at [215, 271] on img at bounding box center [196, 238] width 111 height 111
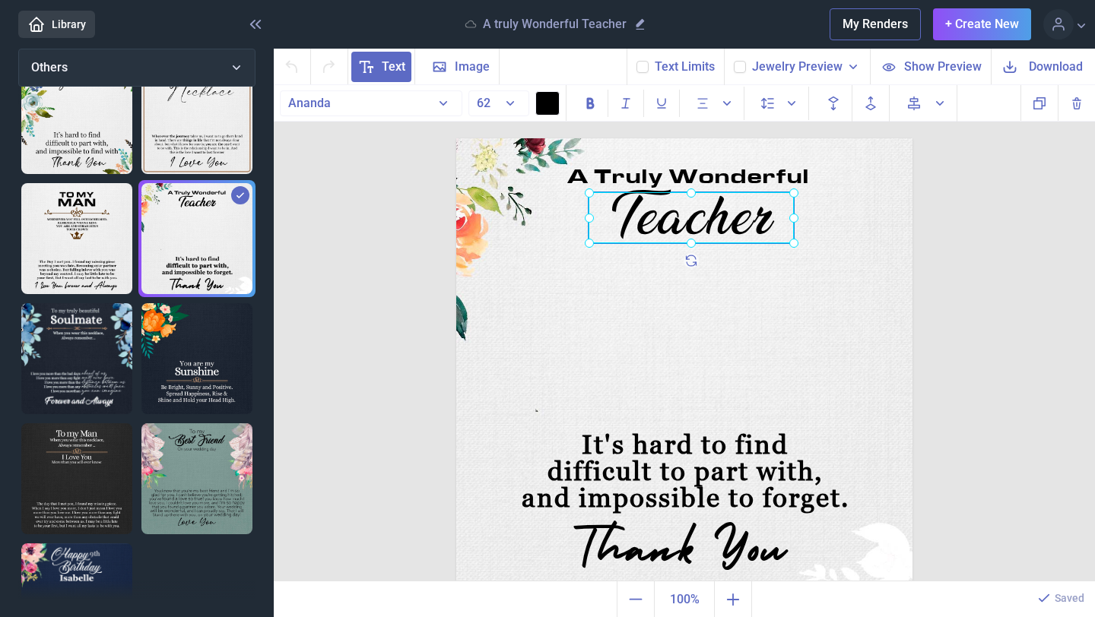
click at [456, 138] on div "Teacher" at bounding box center [456, 138] width 0 height 0
click at [731, 230] on div at bounding box center [690, 217] width 205 height 51
click at [731, 230] on div "Teacher" at bounding box center [690, 217] width 205 height 51
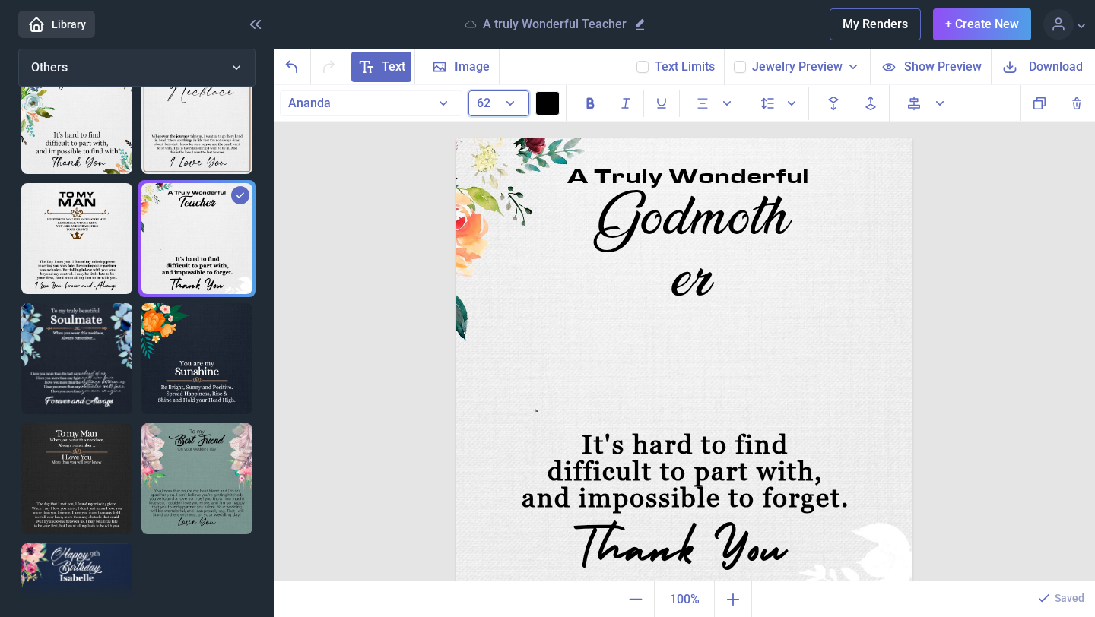
drag, startPoint x: 510, startPoint y: 99, endPoint x: 509, endPoint y: 106, distance: 7.6
click at [510, 99] on button "62" at bounding box center [498, 103] width 61 height 26
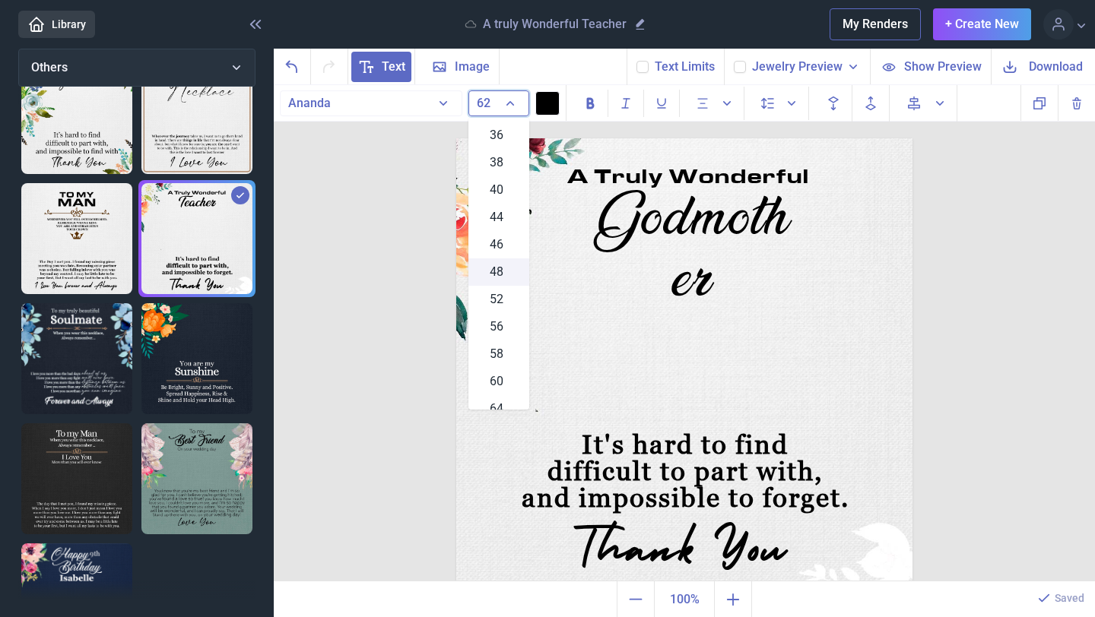
scroll to position [329, 0]
click at [503, 325] on span "56" at bounding box center [497, 322] width 14 height 18
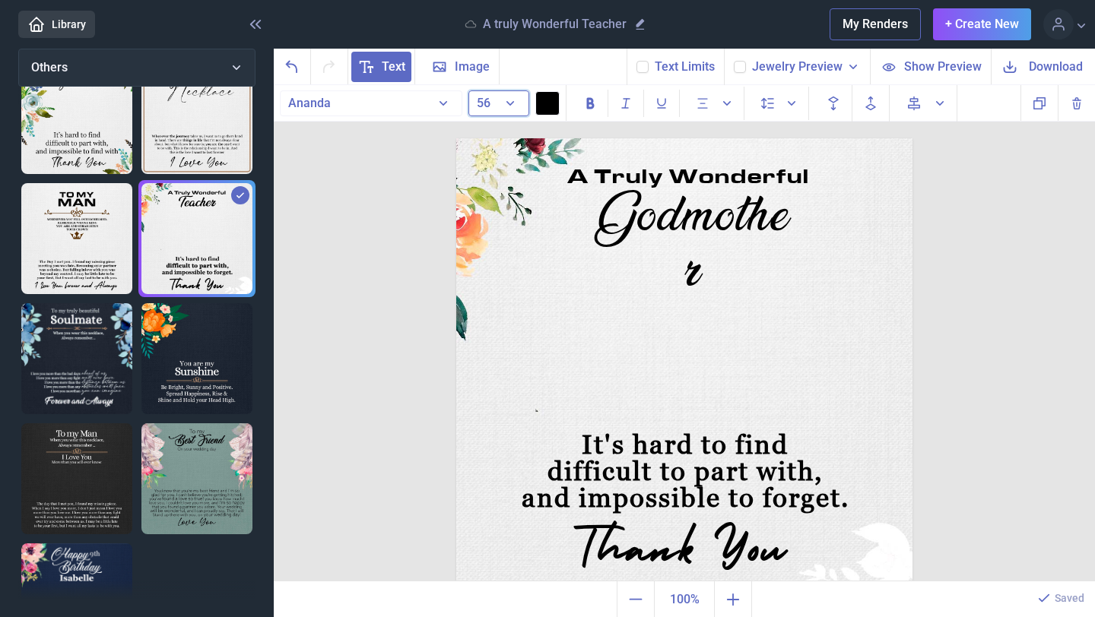
click at [509, 102] on button "56" at bounding box center [498, 103] width 61 height 26
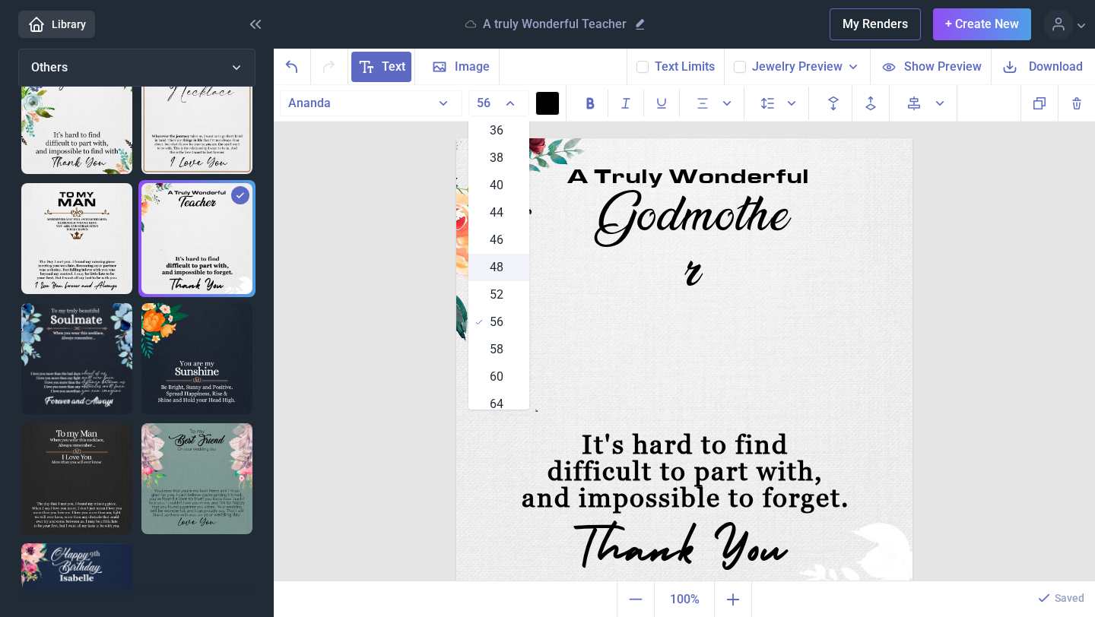
click at [504, 263] on div "48" at bounding box center [498, 267] width 61 height 27
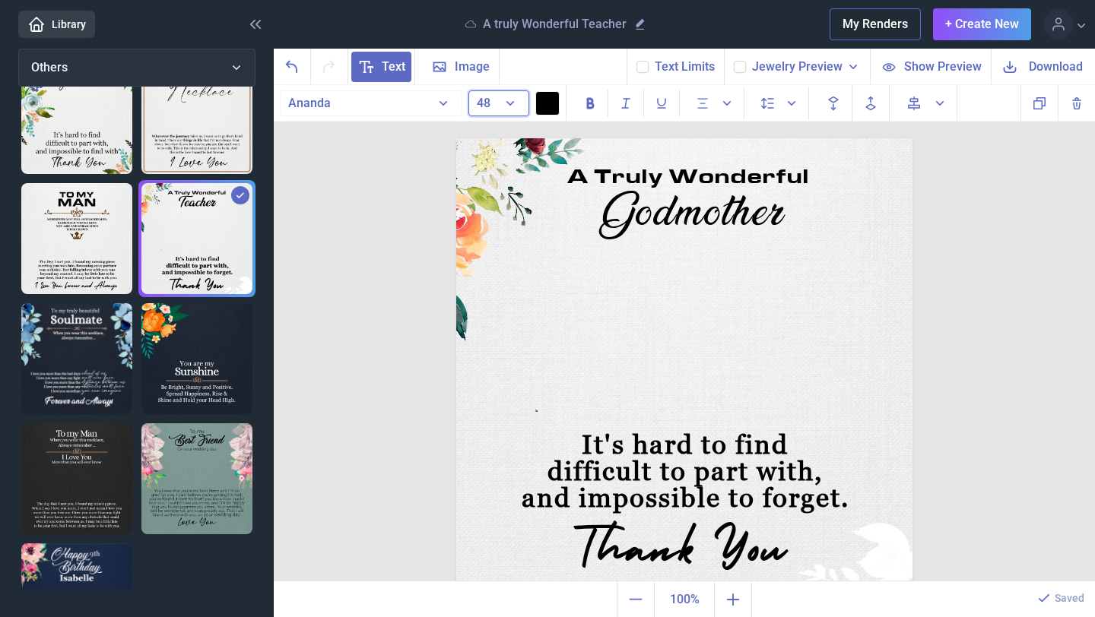
click at [512, 108] on button "48" at bounding box center [498, 103] width 61 height 26
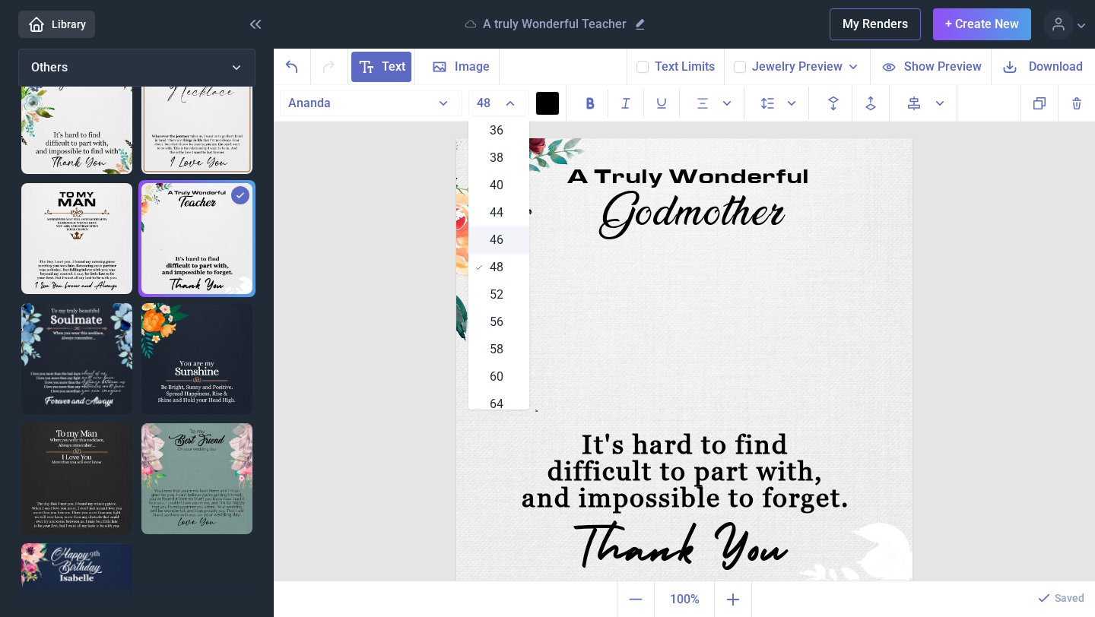
click at [503, 240] on div "46" at bounding box center [498, 240] width 61 height 27
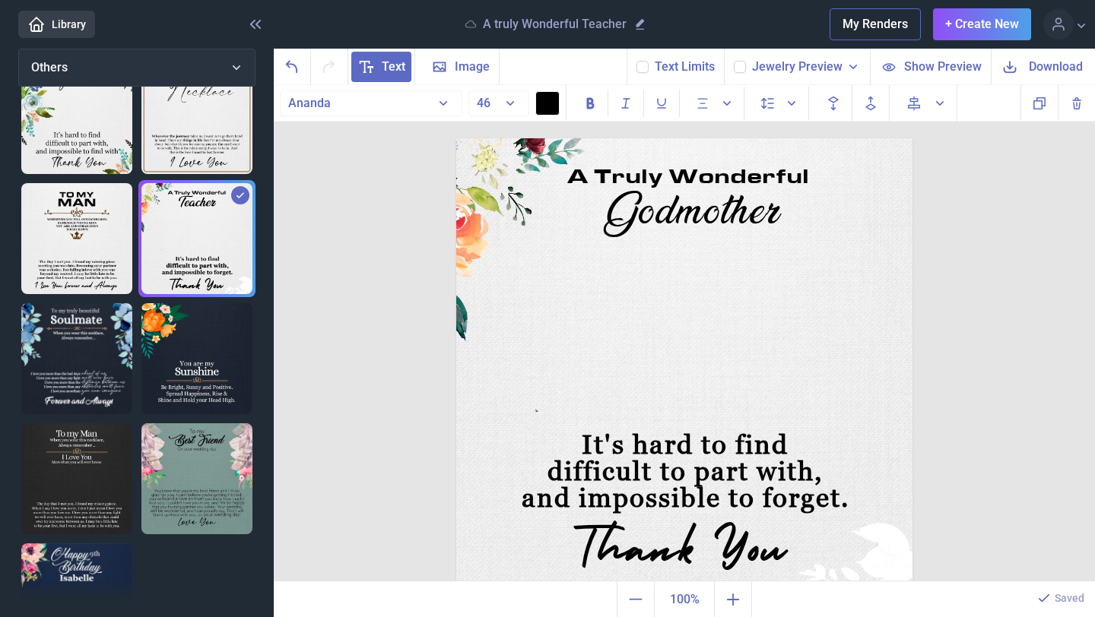
click at [905, 239] on img at bounding box center [684, 366] width 456 height 456
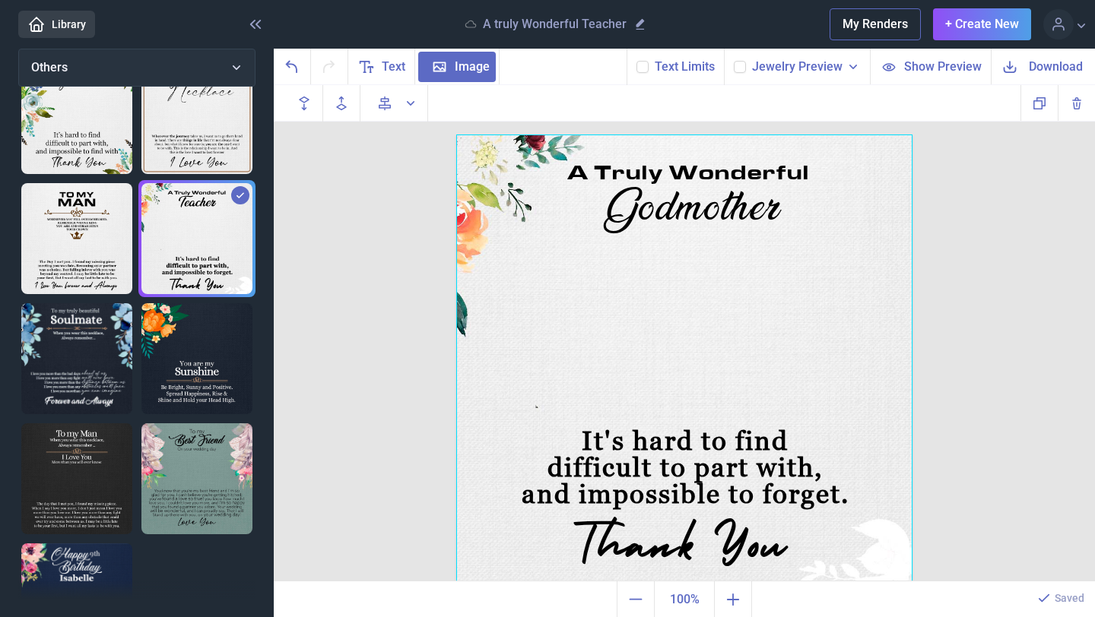
scroll to position [12, 0]
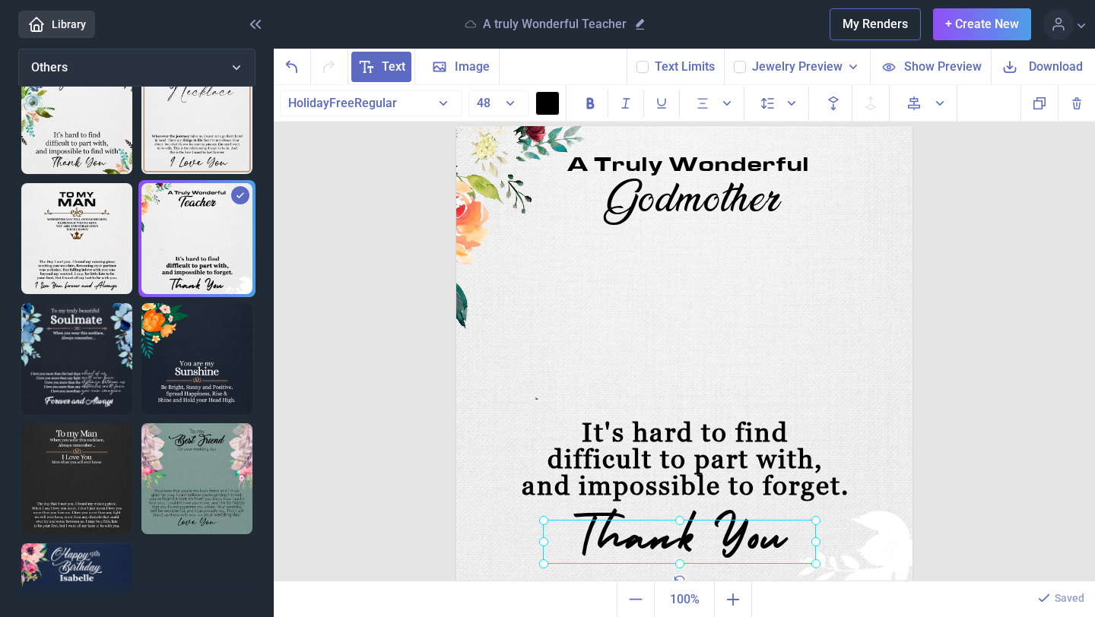
click at [456, 126] on div "Thank You" at bounding box center [456, 126] width 0 height 0
drag, startPoint x: 1080, startPoint y: 109, endPoint x: 1035, endPoint y: 157, distance: 65.6
click at [1080, 109] on icon "Delete" at bounding box center [1076, 103] width 18 height 18
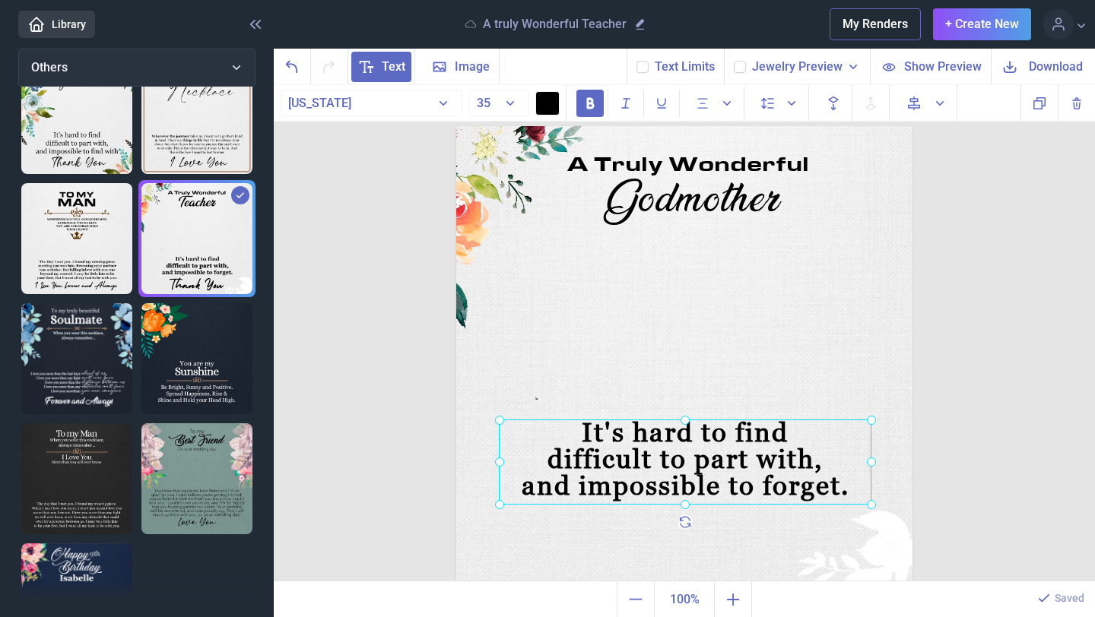
click at [456, 126] on div "It's hard to find difficult to part with, and impossible to forget." at bounding box center [456, 126] width 0 height 0
click at [712, 443] on div at bounding box center [685, 462] width 373 height 85
click at [699, 468] on div "It's hard to find difficult to part with, and impossible to forget." at bounding box center [685, 462] width 373 height 85
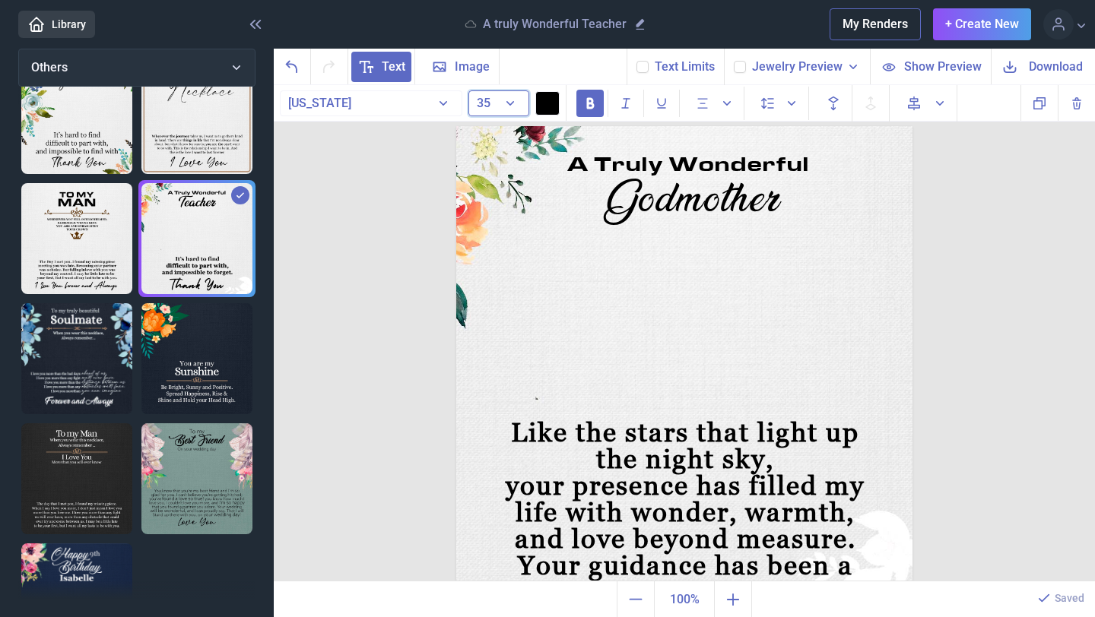
click at [511, 103] on button "35" at bounding box center [498, 103] width 61 height 26
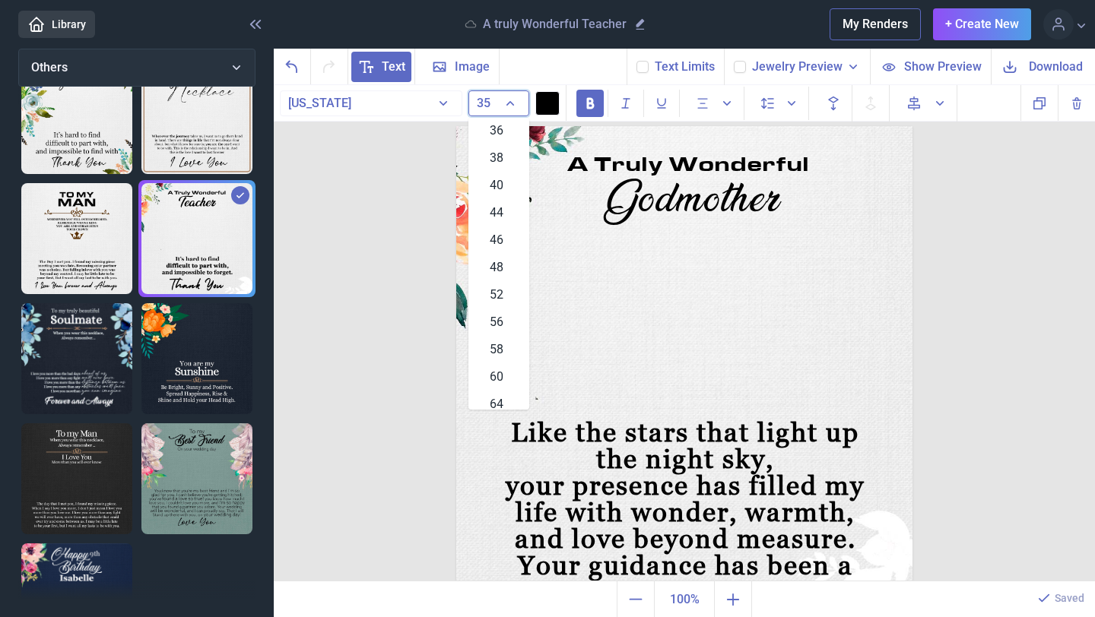
scroll to position [0, 0]
click at [496, 350] on span "20" at bounding box center [497, 350] width 14 height 18
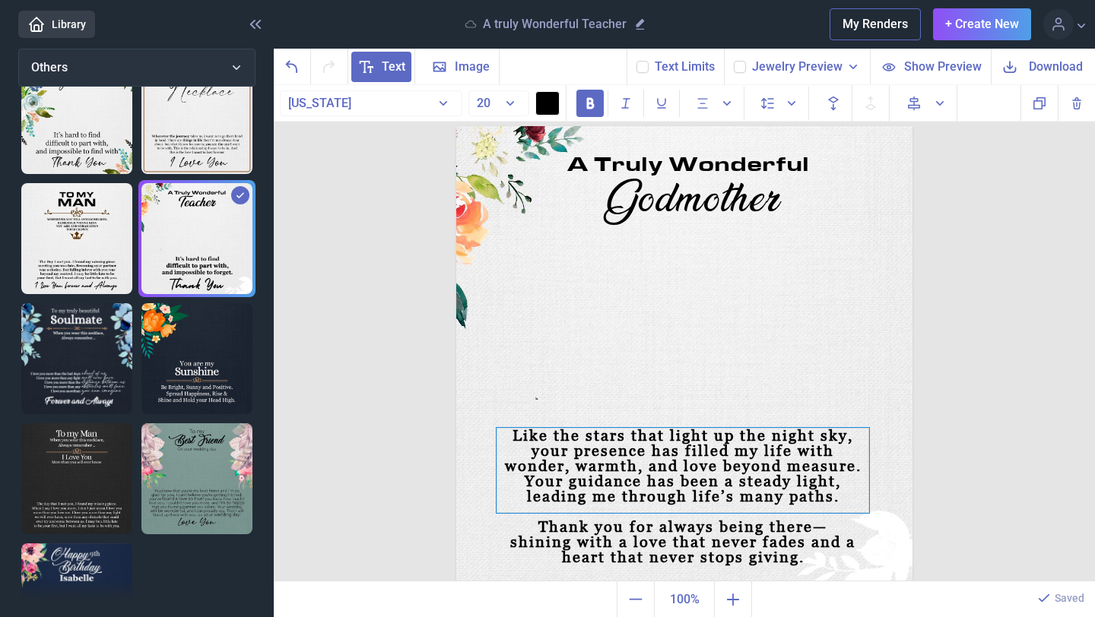
drag, startPoint x: 644, startPoint y: 452, endPoint x: 642, endPoint y: 460, distance: 8.7
click at [642, 460] on div "your presence has filled my life with wonder, warmth, and love beyond measure." at bounding box center [682, 458] width 373 height 30
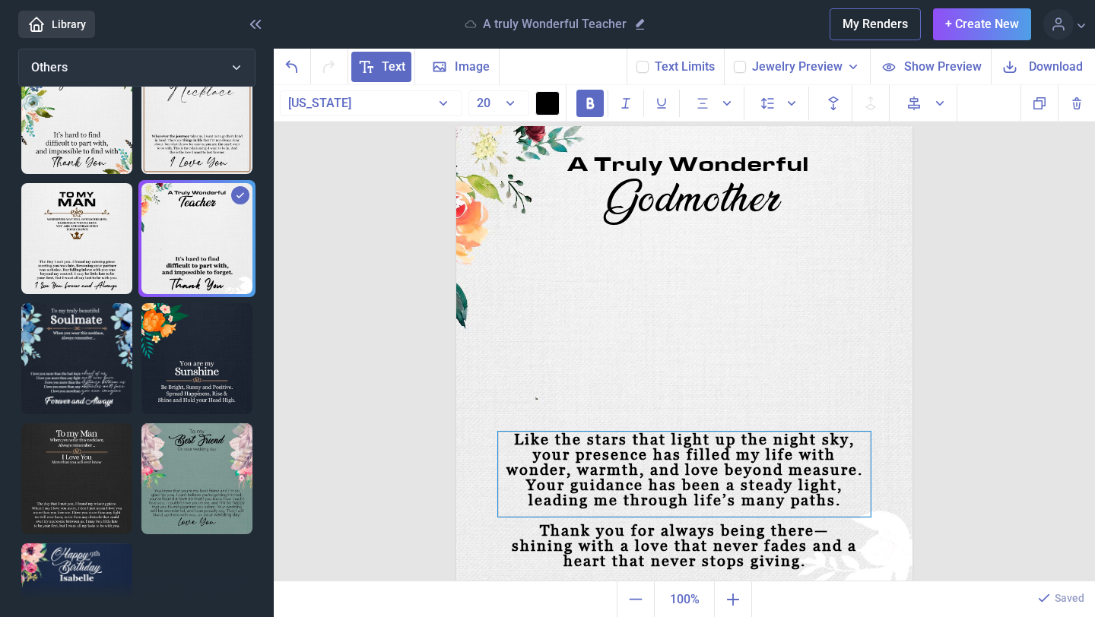
click at [705, 487] on div "Your guidance has been a steady light, leading me through life’s many paths." at bounding box center [684, 492] width 373 height 30
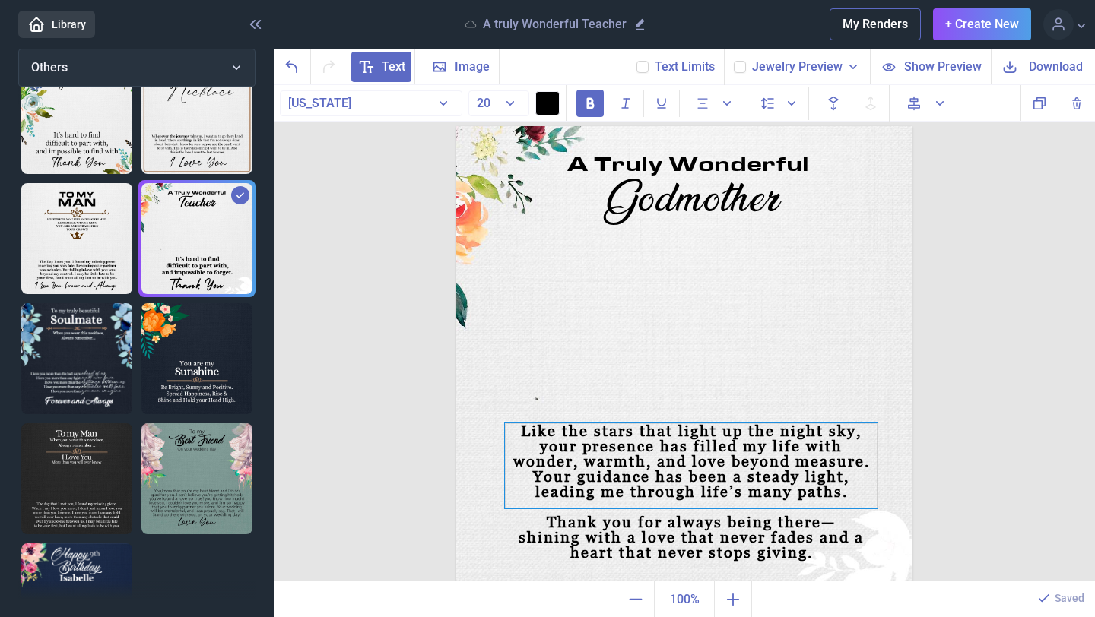
scroll to position [11, 0]
drag, startPoint x: 748, startPoint y: 436, endPoint x: 756, endPoint y: 427, distance: 11.3
click at [756, 427] on div "Like the stars that light up the night sky, your presence has filled my life wi…" at bounding box center [692, 466] width 373 height 85
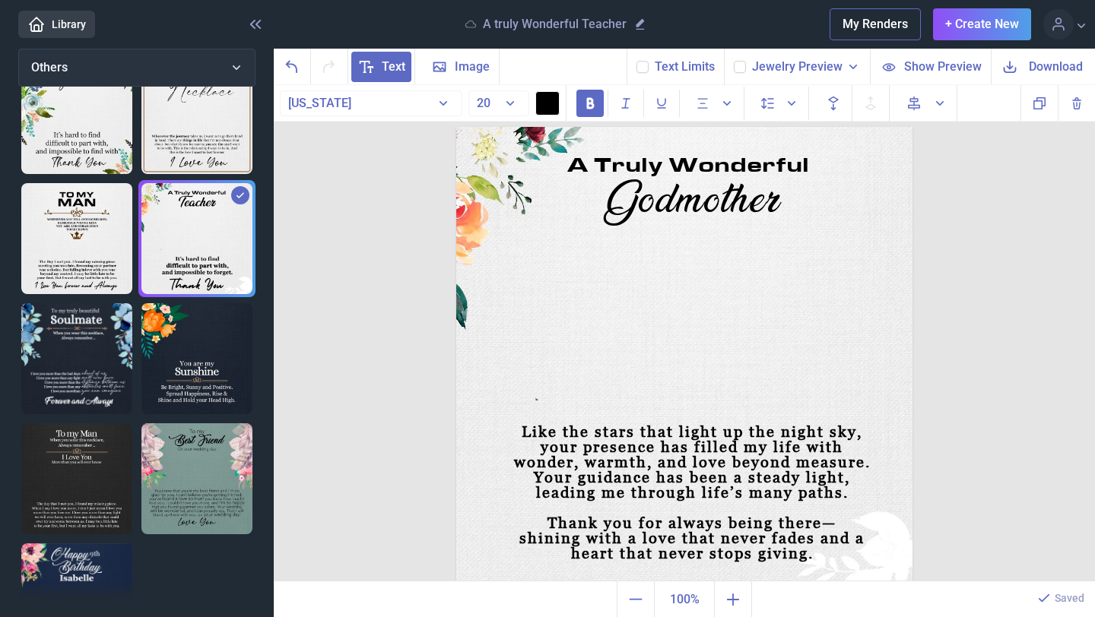
scroll to position [12, 0]
click at [672, 126] on div "A Truly Wonderful" at bounding box center [684, 126] width 456 height 0
click at [672, 161] on div at bounding box center [687, 168] width 246 height 29
click at [672, 161] on div "A Truly Wonderful" at bounding box center [687, 168] width 246 height 29
click at [942, 306] on div "To My Wonderful Godmother Like the stars that light up the night sky, your pres…" at bounding box center [684, 333] width 821 height 497
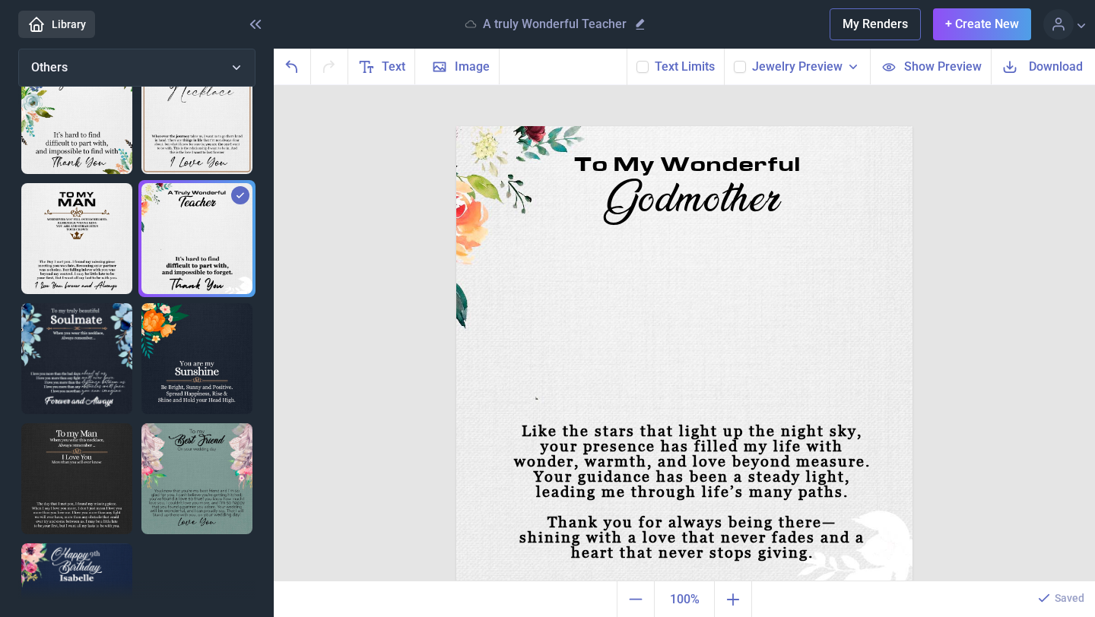
click at [1059, 65] on span "Download" at bounding box center [1056, 66] width 54 height 17
